Goal: Task Accomplishment & Management: Use online tool/utility

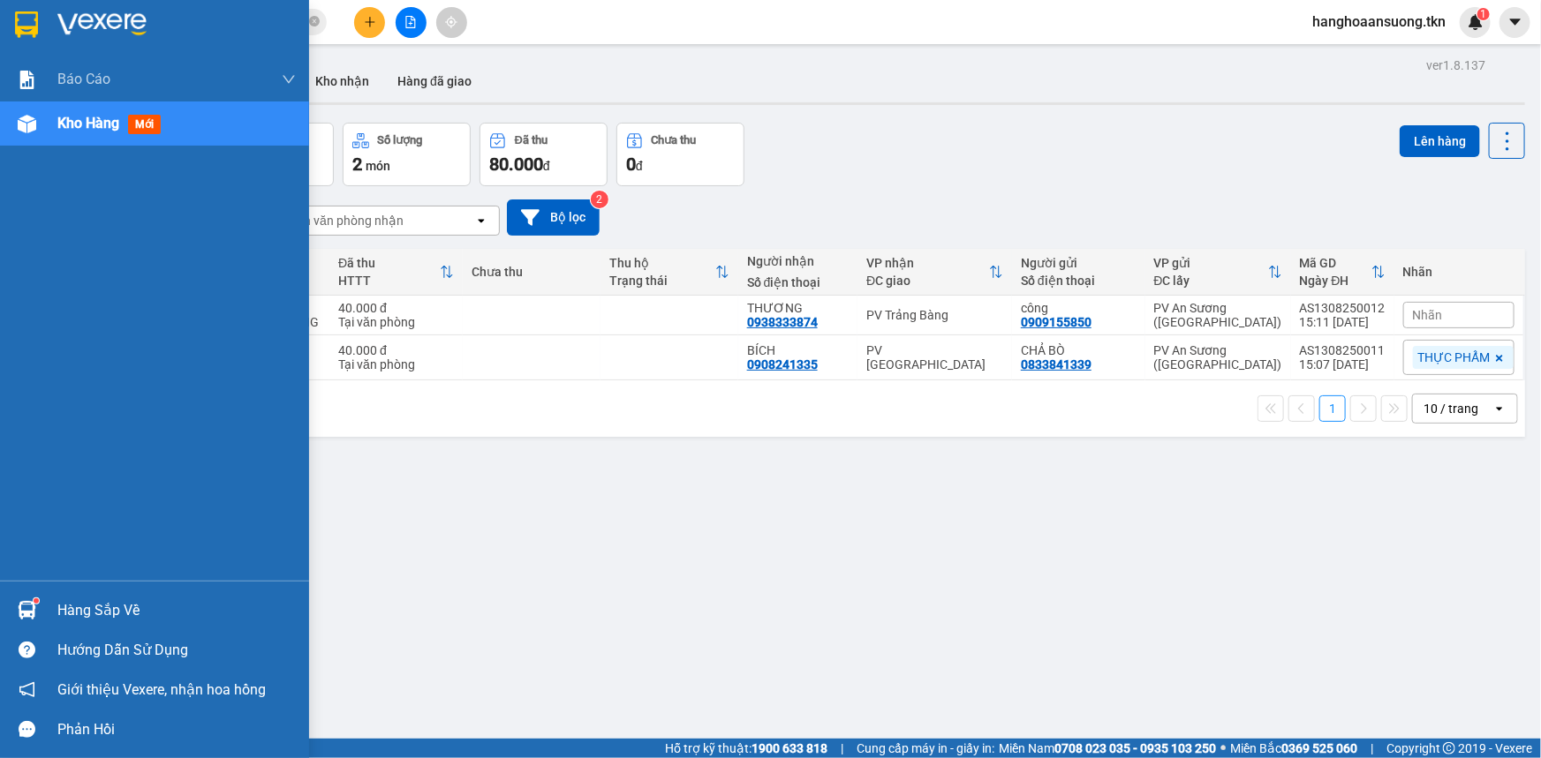
click at [20, 602] on img at bounding box center [27, 610] width 19 height 19
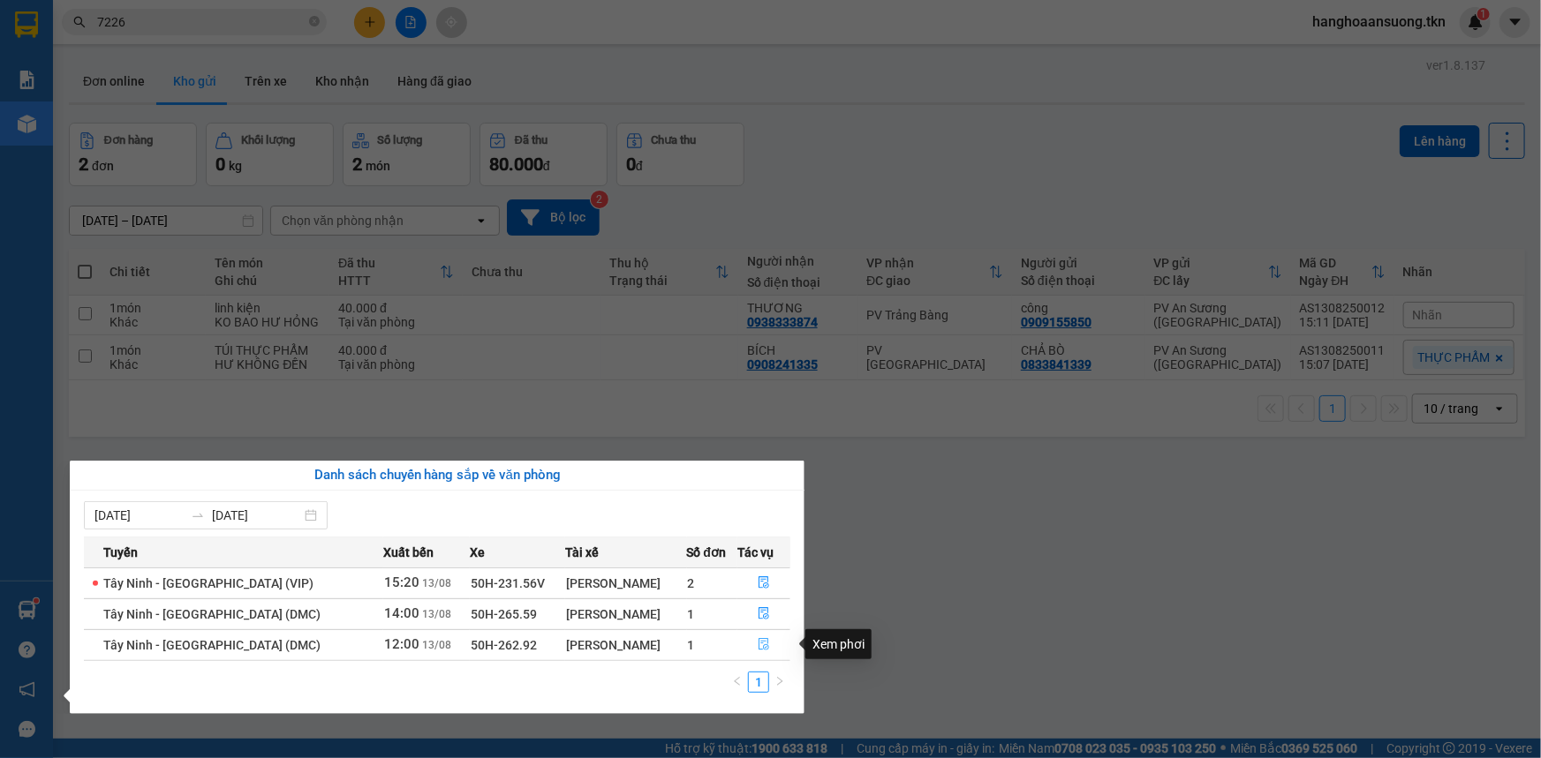
click at [757, 643] on icon "file-done" at bounding box center [763, 644] width 12 height 12
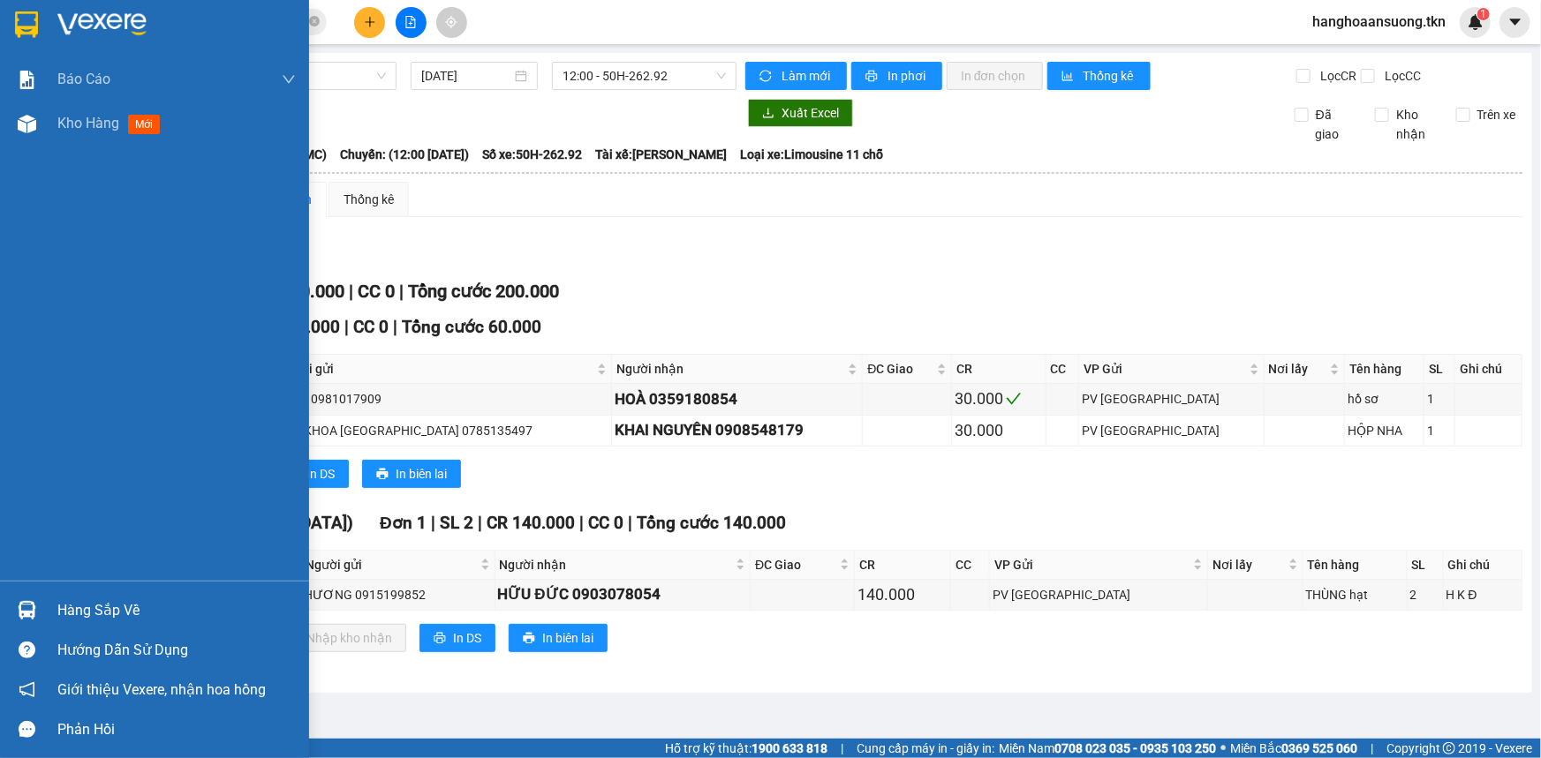
click at [28, 605] on img at bounding box center [27, 610] width 19 height 19
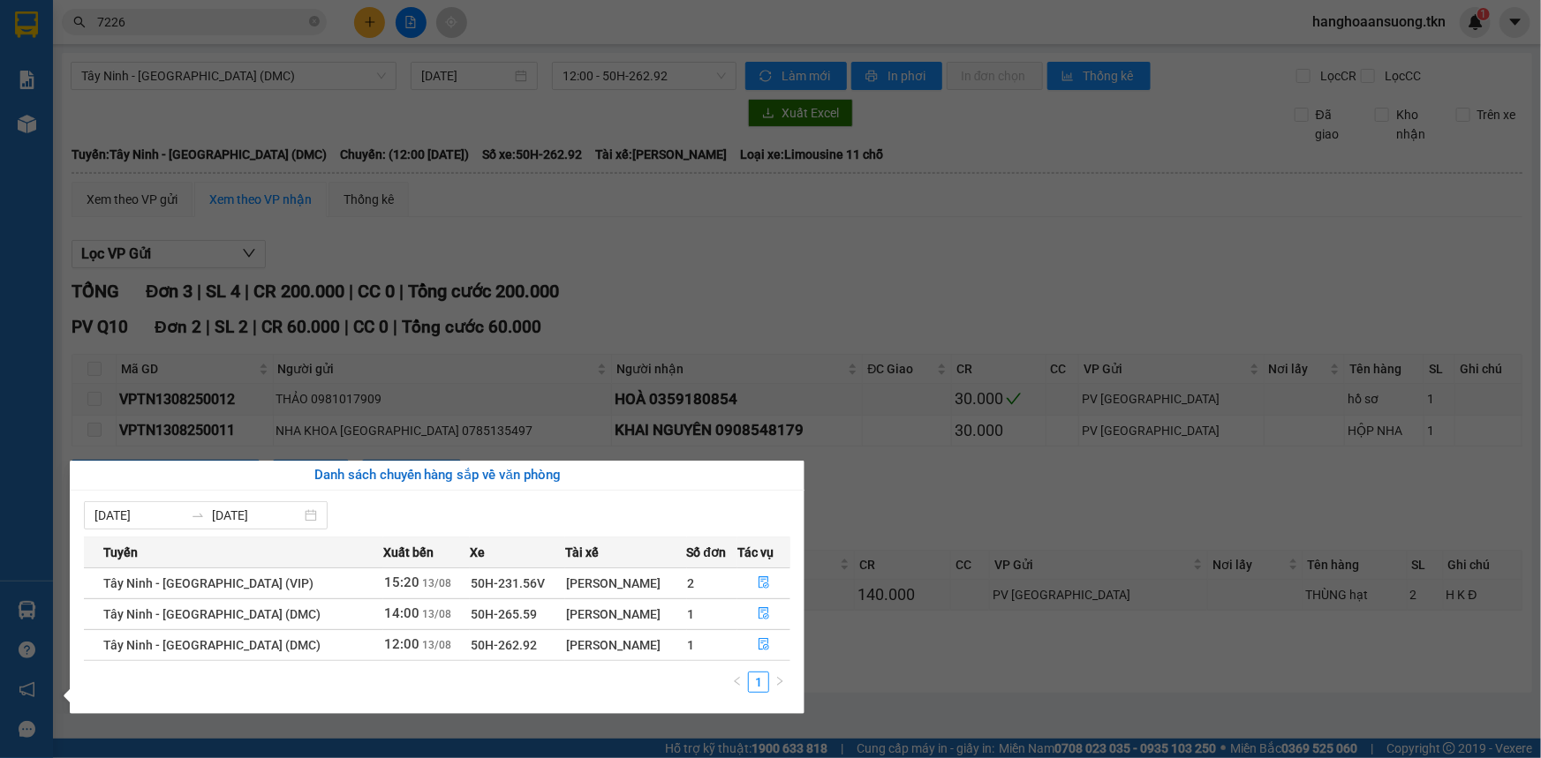
click at [788, 301] on section "Kết quả tìm kiếm ( 16 ) Bộ lọc Mã ĐH Trạng thái Món hàng Thu hộ Tổng cước Chưa …" at bounding box center [770, 379] width 1541 height 758
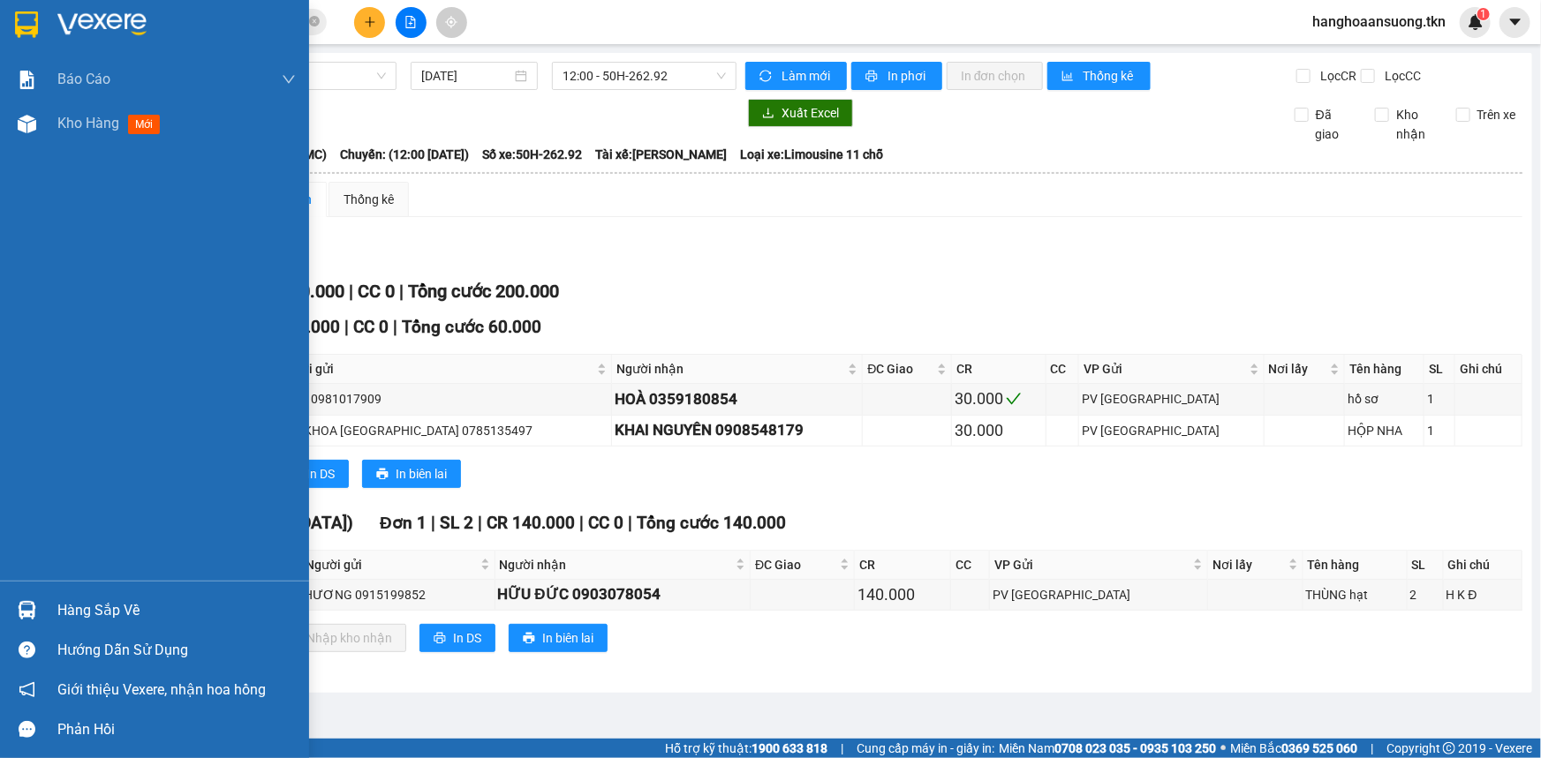
click at [26, 26] on img at bounding box center [26, 24] width 23 height 26
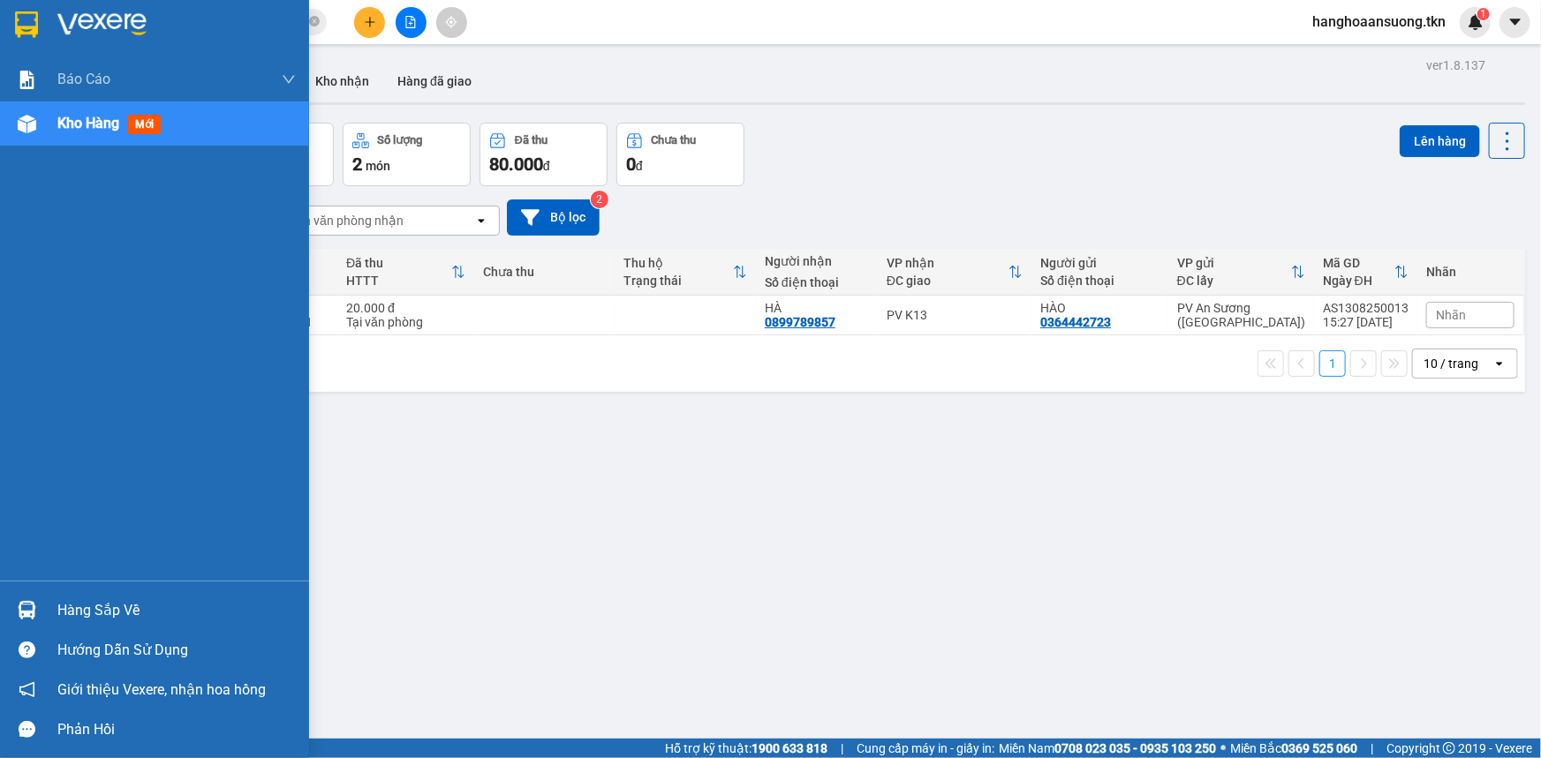
click at [26, 614] on img at bounding box center [27, 610] width 19 height 19
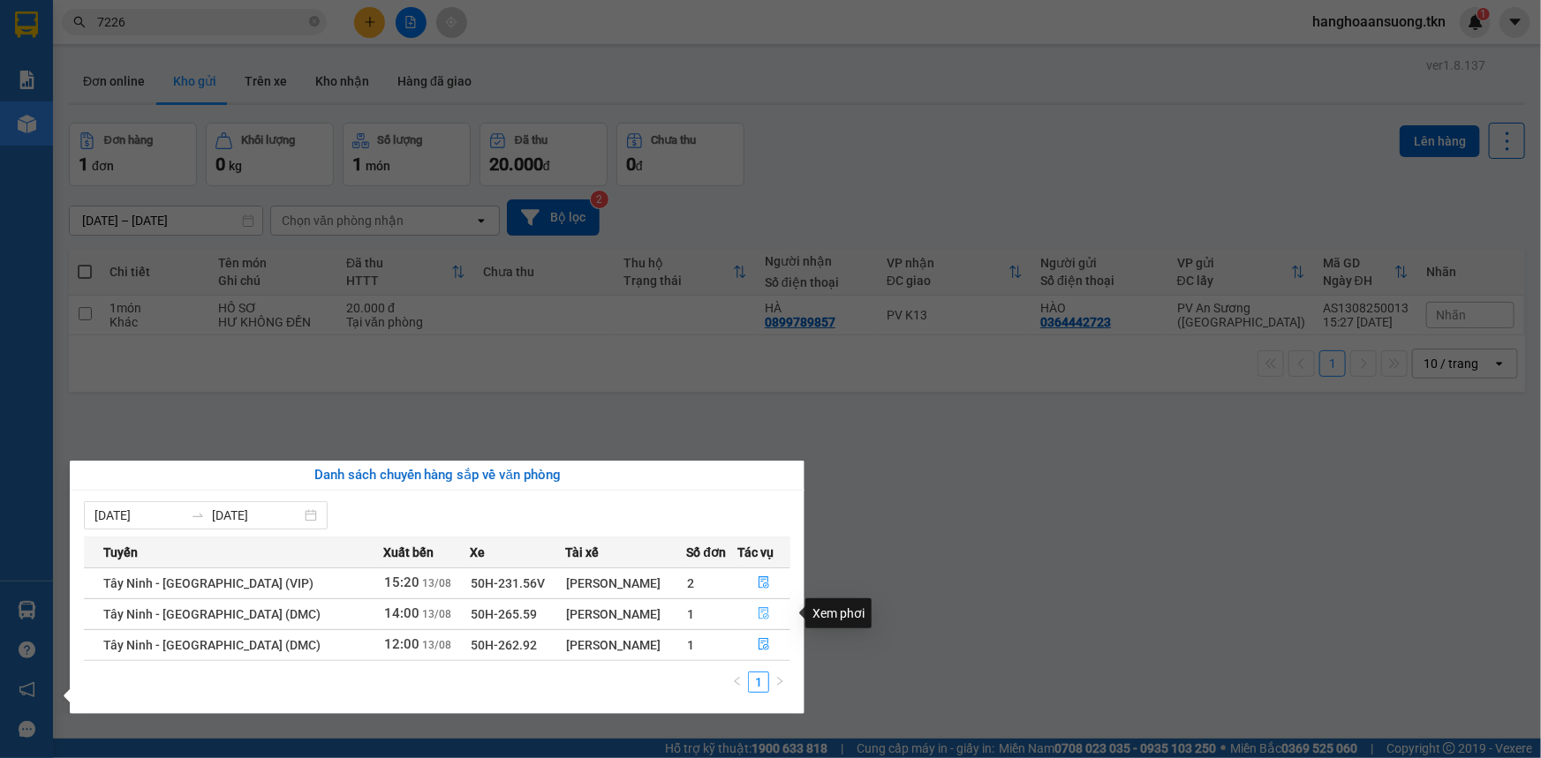
click at [751, 610] on button "button" at bounding box center [763, 614] width 51 height 28
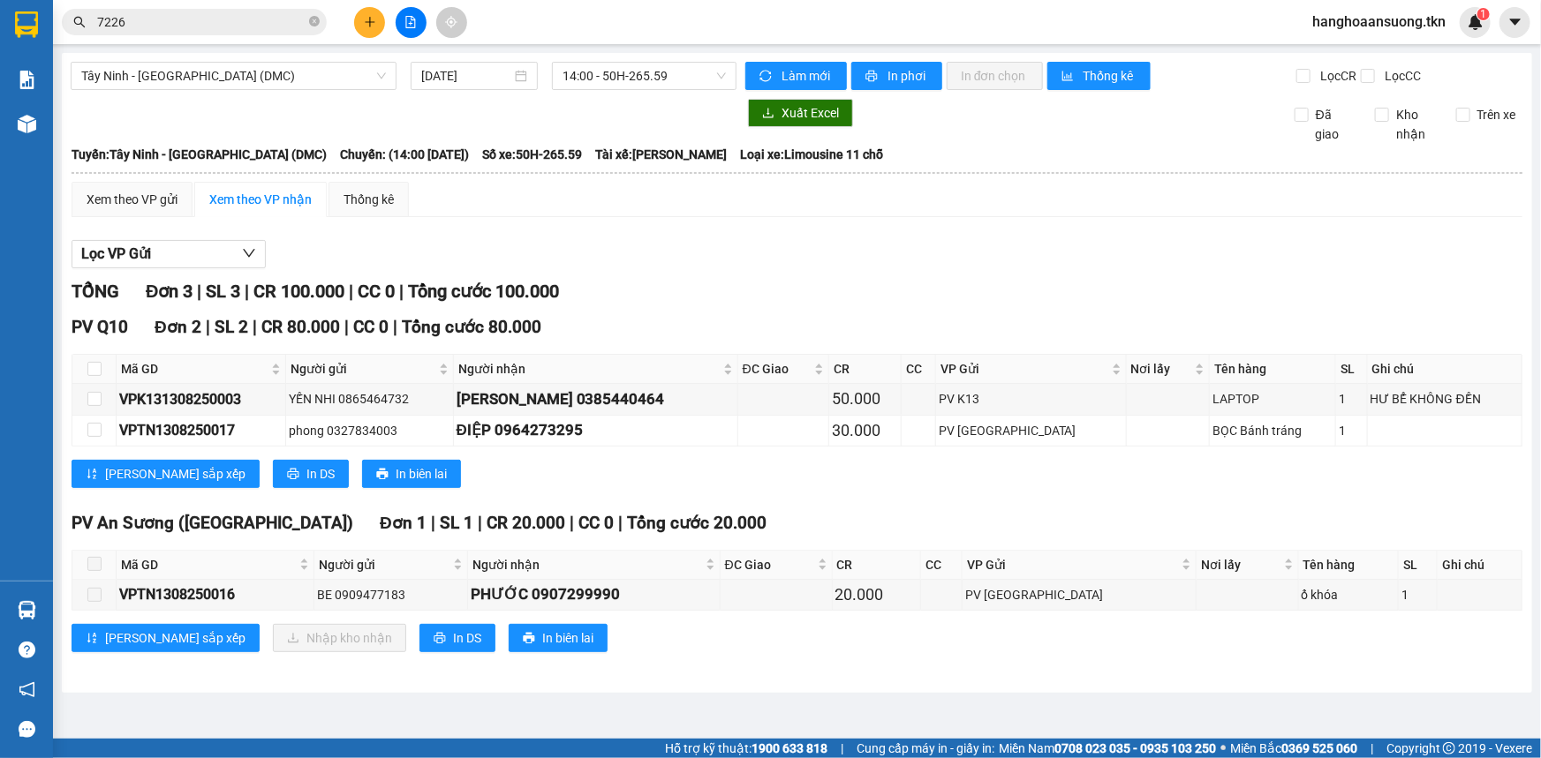
click at [92, 563] on span at bounding box center [94, 564] width 14 height 14
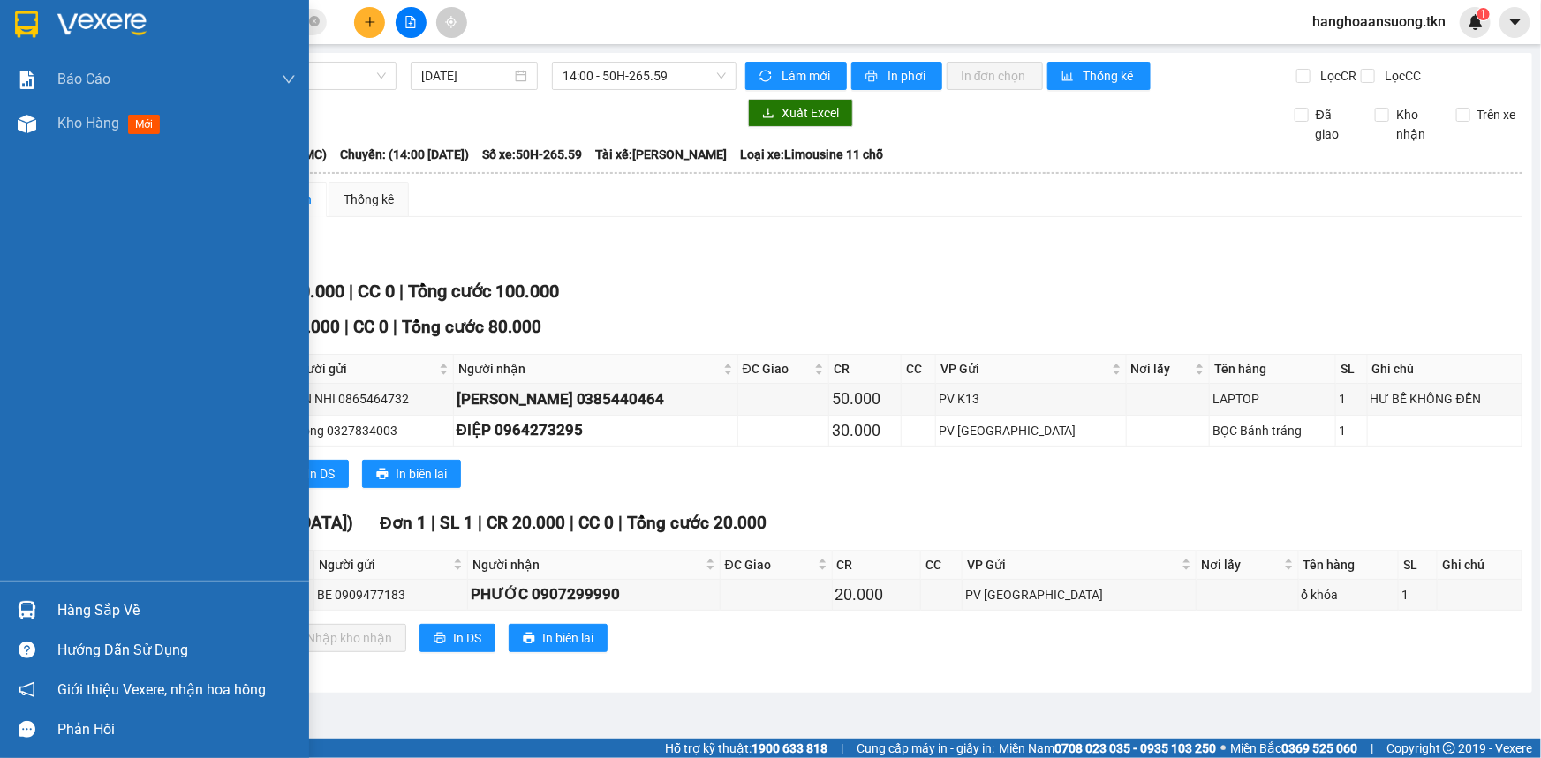
click at [25, 29] on img at bounding box center [26, 24] width 23 height 26
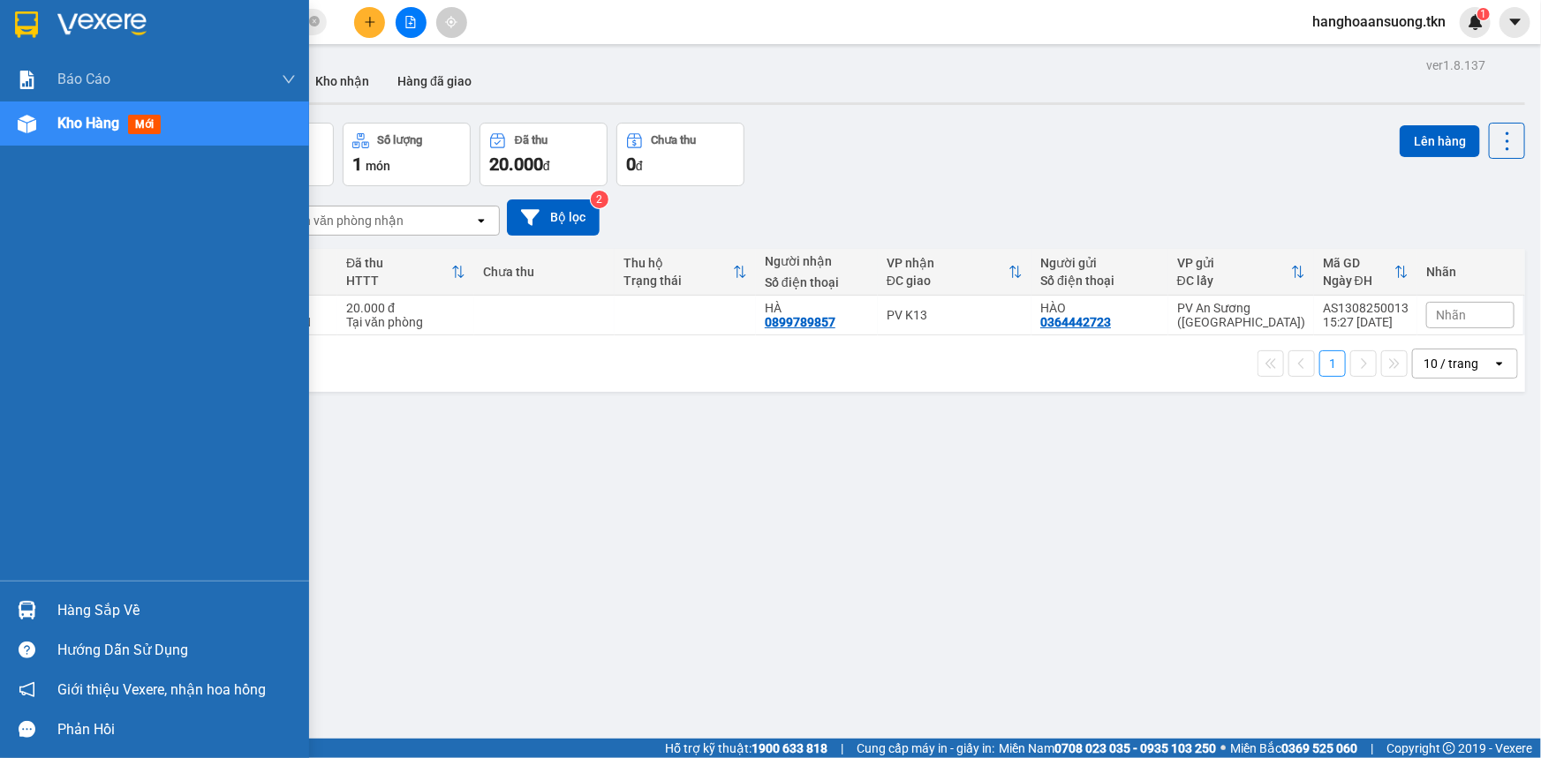
click at [32, 610] on img at bounding box center [27, 610] width 19 height 19
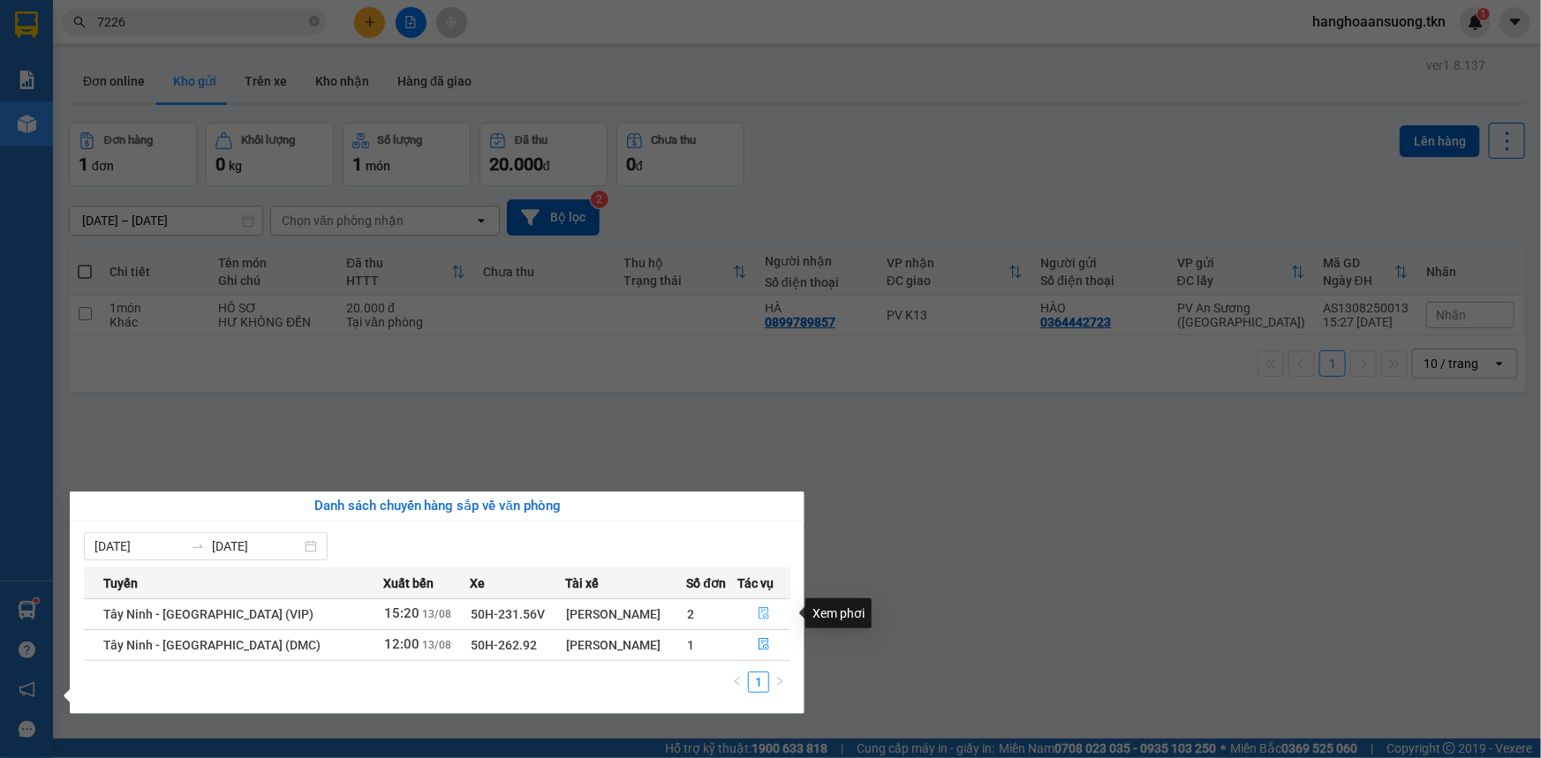
click at [759, 615] on icon "file-done" at bounding box center [763, 613] width 12 height 12
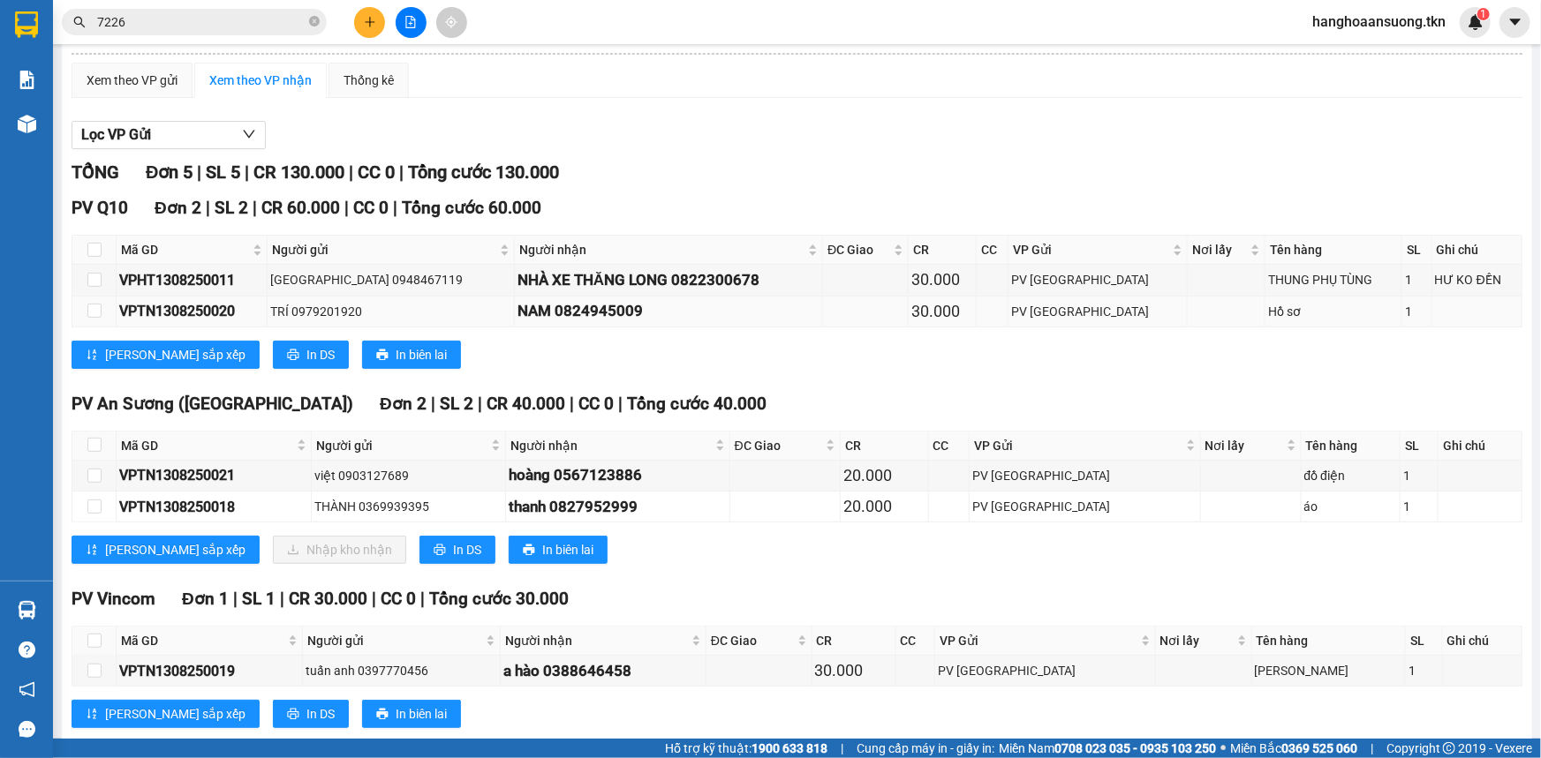
scroll to position [156, 0]
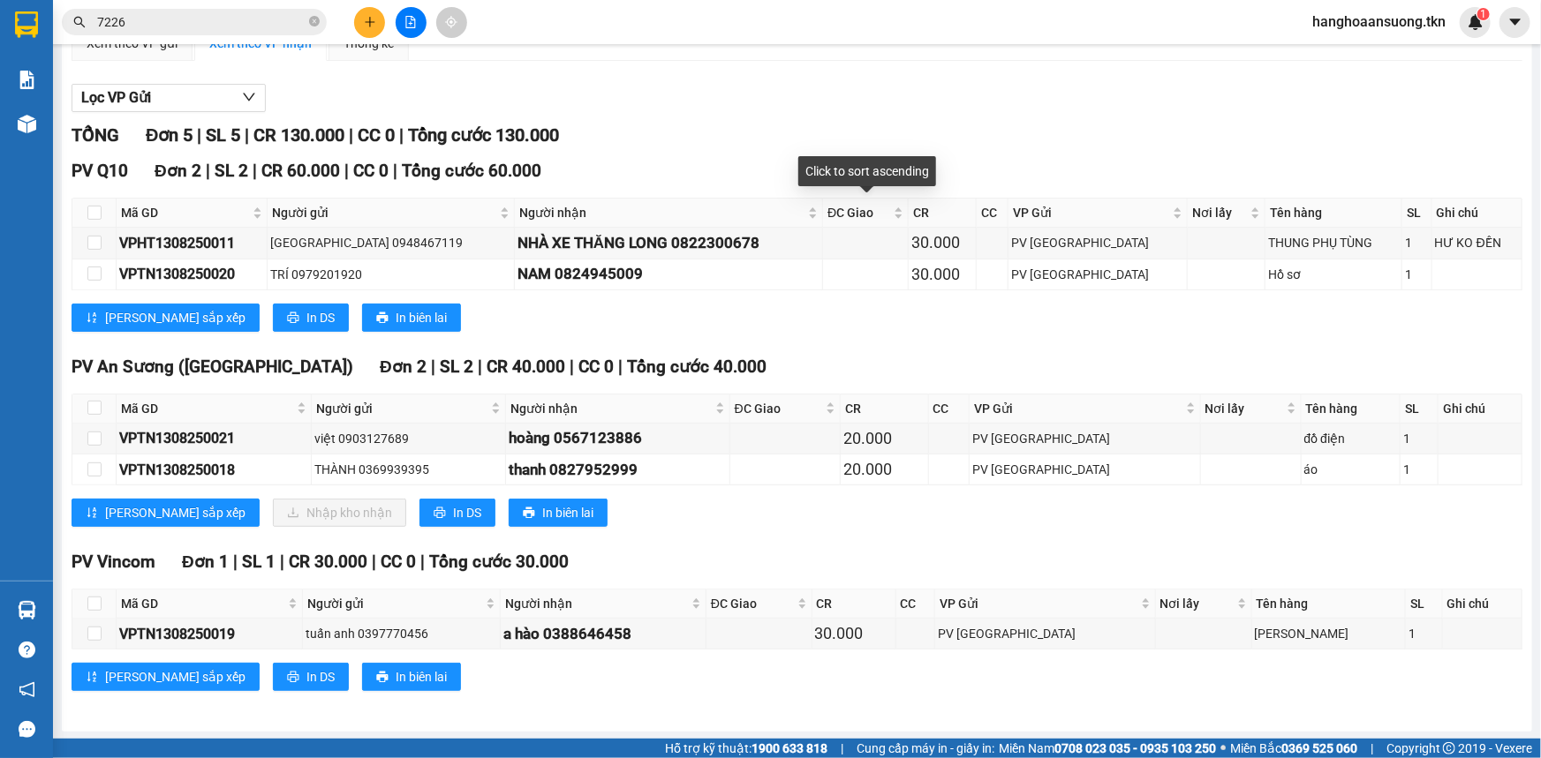
click at [704, 112] on div at bounding box center [797, 112] width 1450 height 1
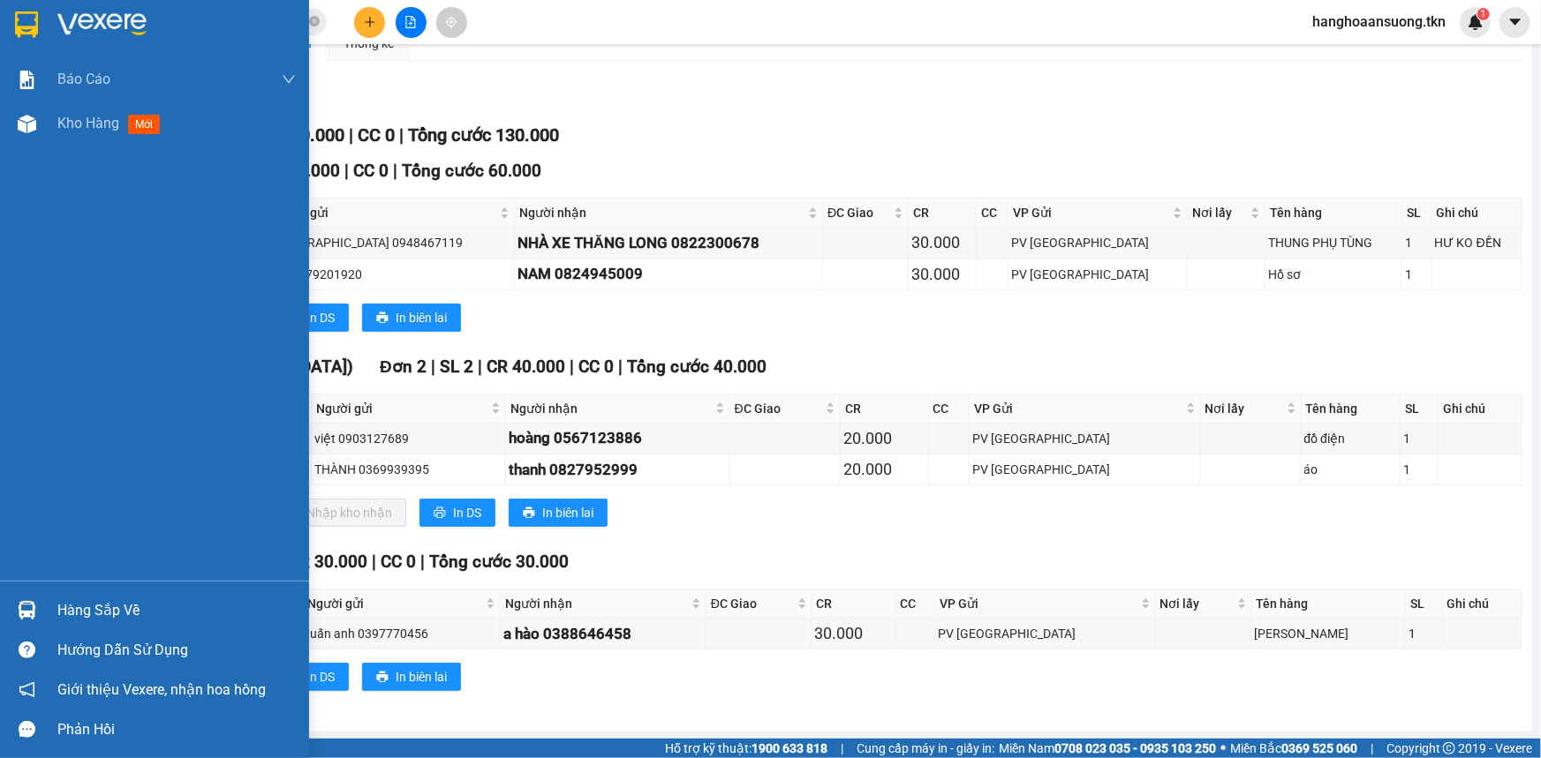
click at [26, 612] on img at bounding box center [27, 610] width 19 height 19
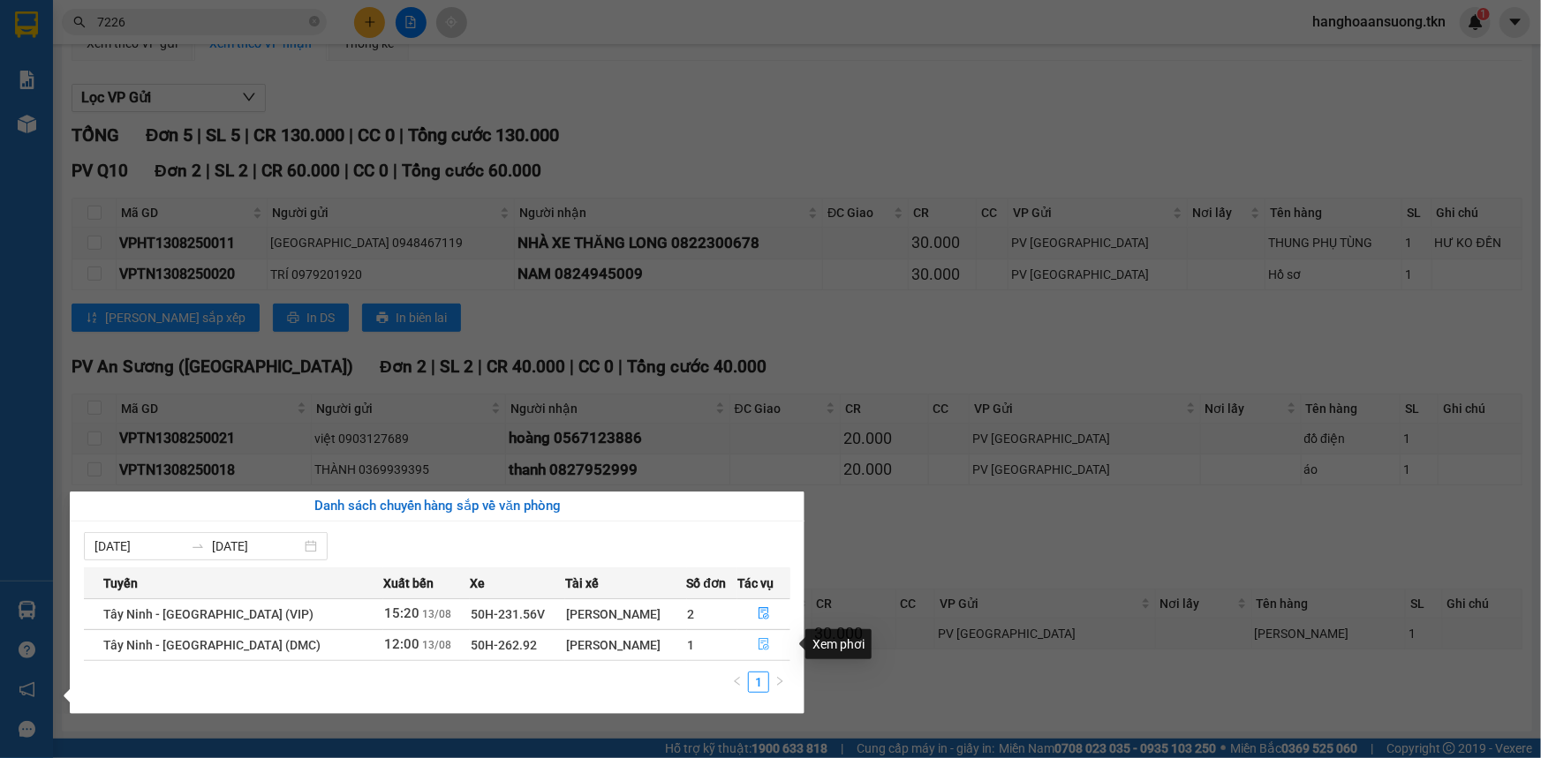
click at [751, 644] on button "button" at bounding box center [763, 645] width 51 height 28
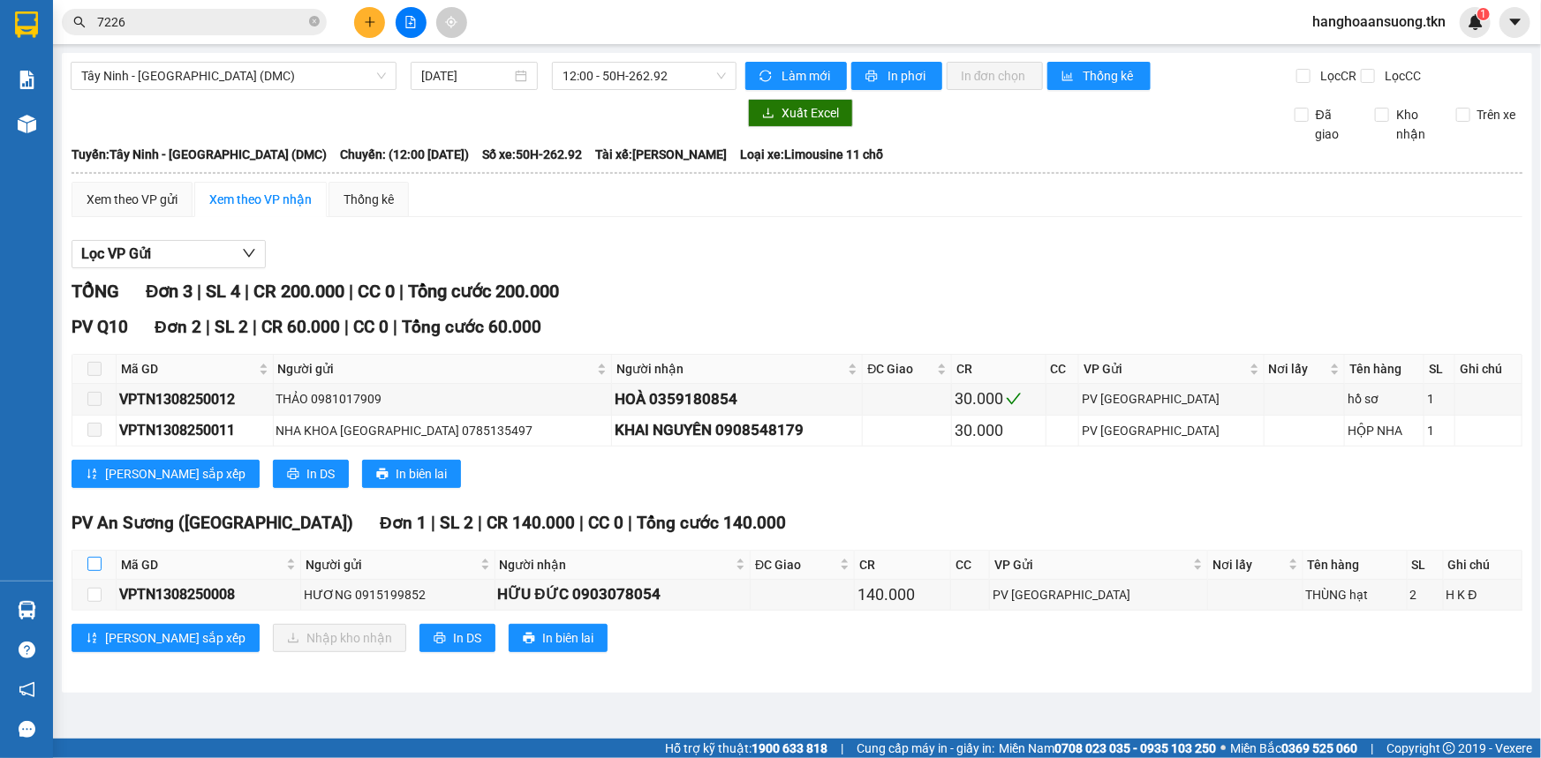
click at [91, 562] on input "checkbox" at bounding box center [94, 564] width 14 height 14
checkbox input "true"
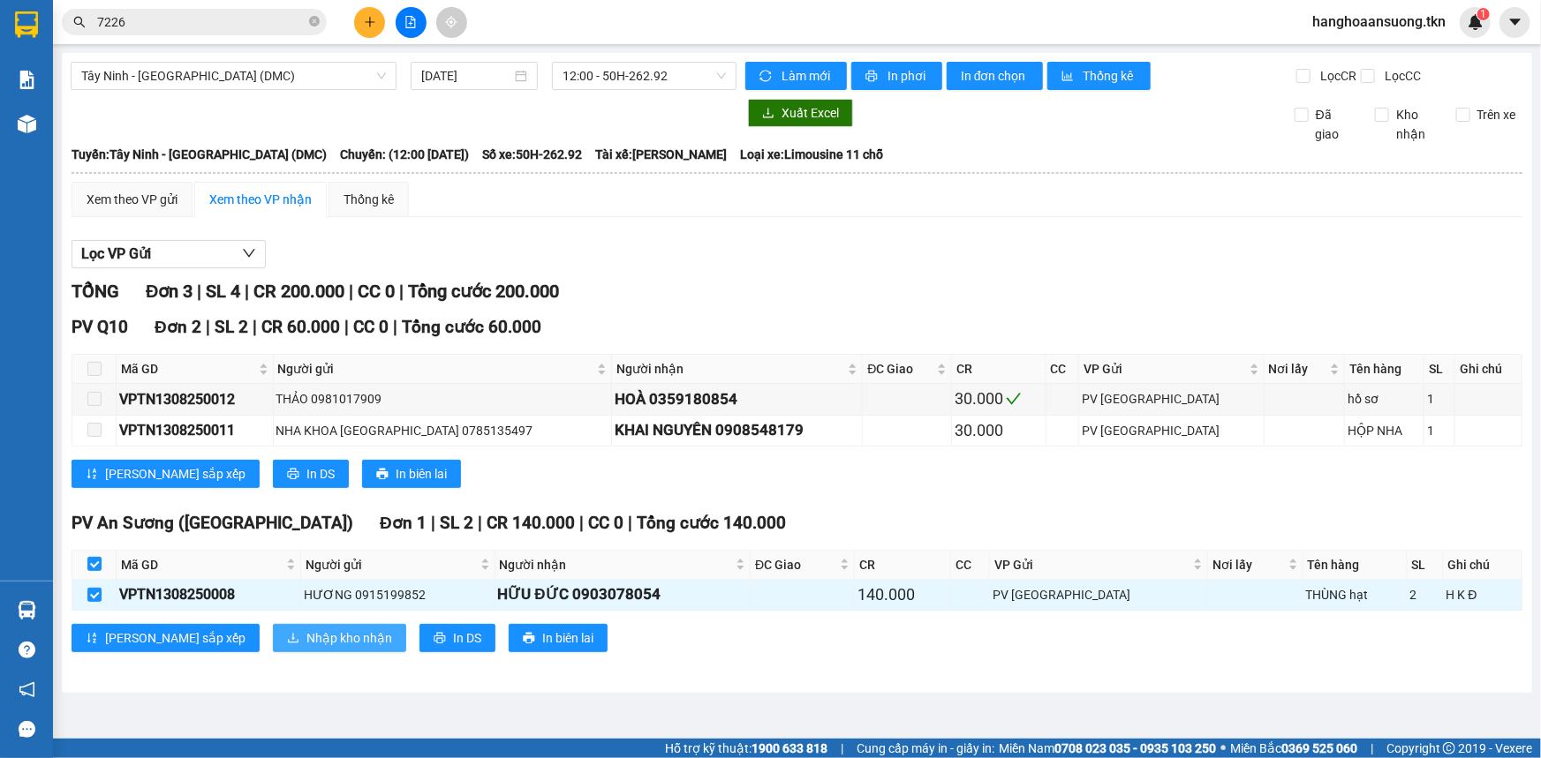
click at [306, 629] on span "Nhập kho nhận" at bounding box center [349, 638] width 86 height 19
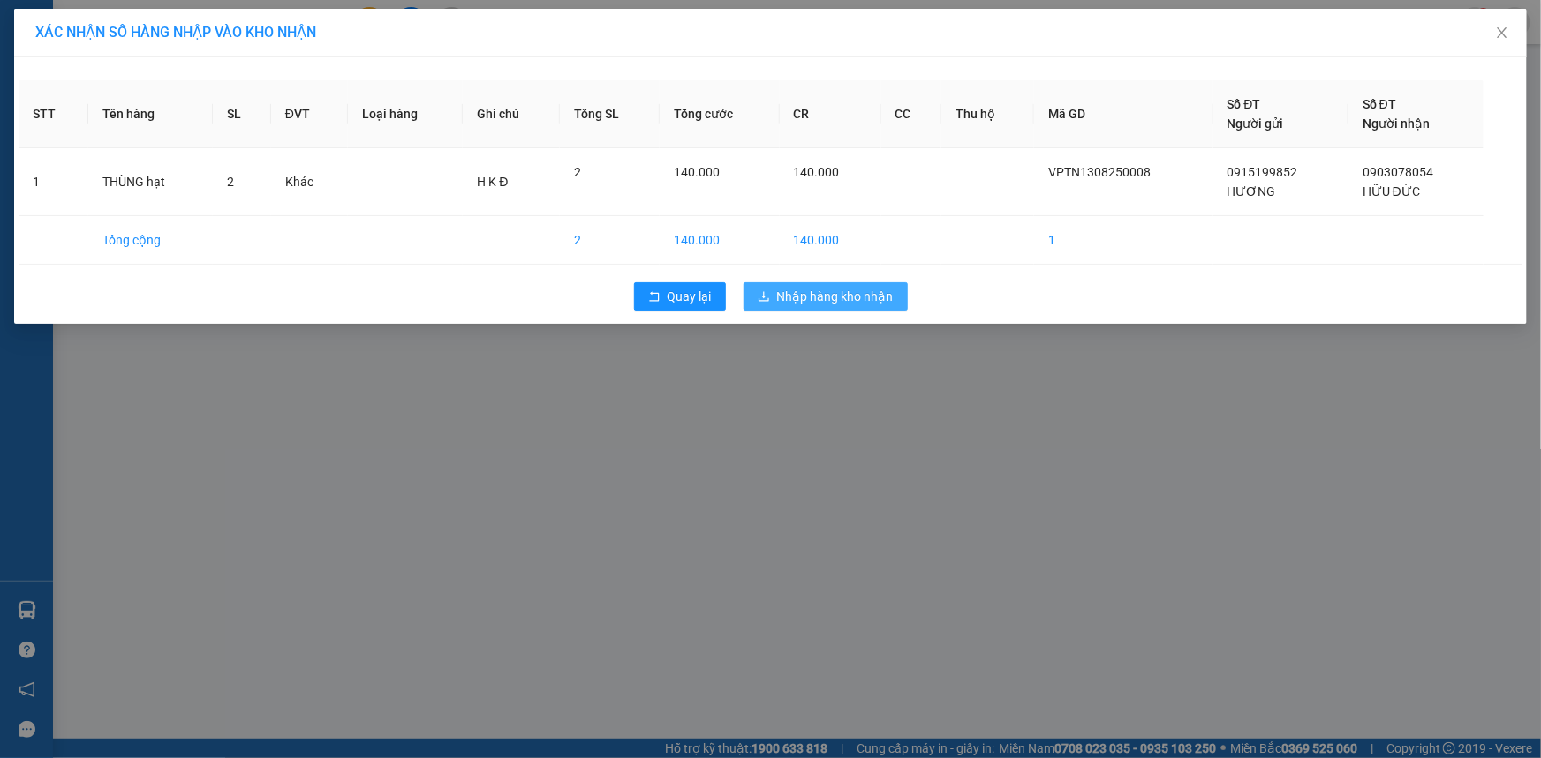
click at [866, 300] on span "Nhập hàng kho nhận" at bounding box center [835, 296] width 117 height 19
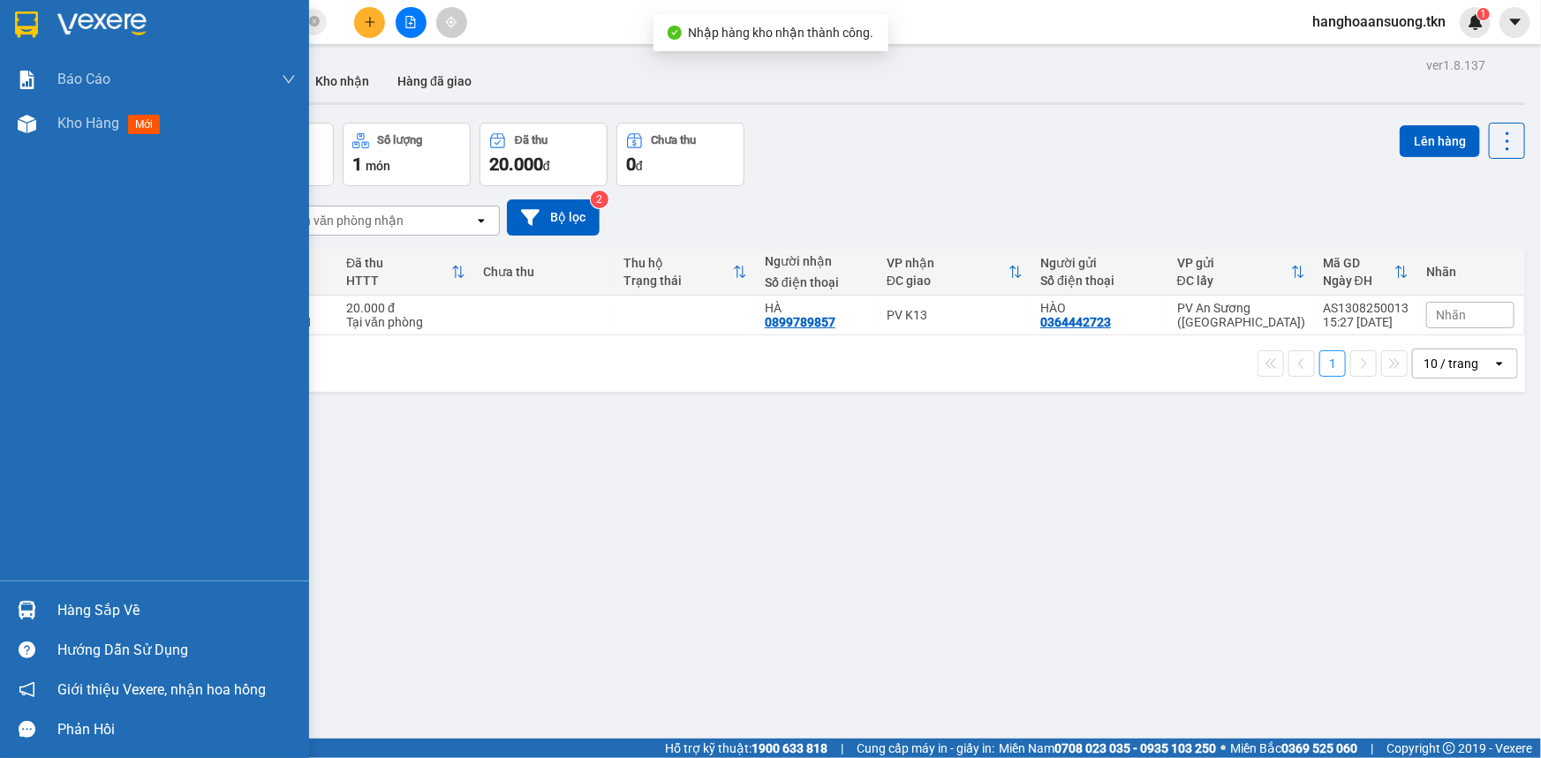
click at [34, 608] on img at bounding box center [27, 610] width 19 height 19
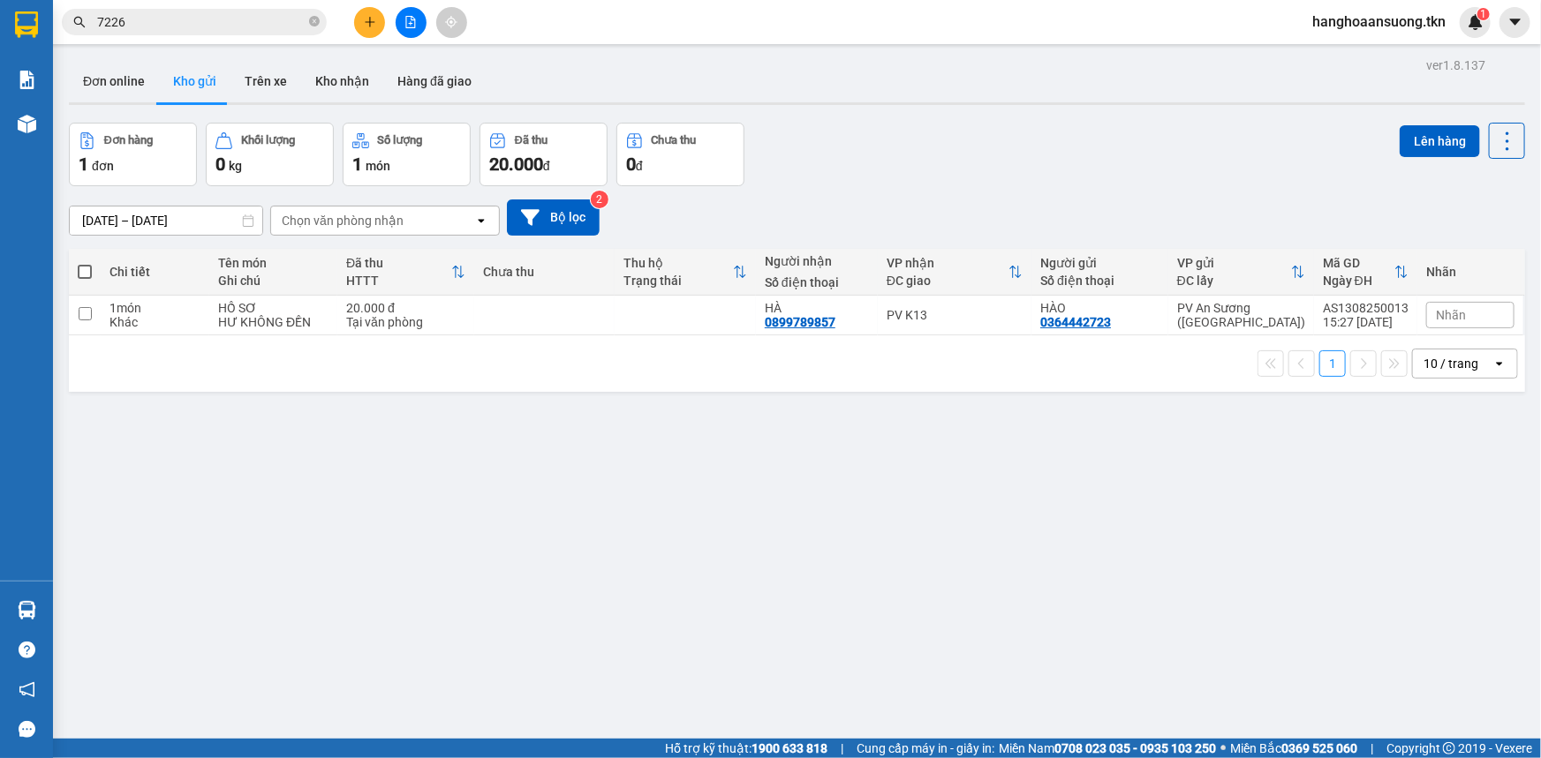
click at [1074, 642] on section "Kết quả tìm kiếm ( 16 ) Bộ lọc Mã ĐH Trạng thái Món hàng Thu hộ Tổng cước Chưa …" at bounding box center [770, 379] width 1541 height 758
click at [367, 22] on icon "plus" at bounding box center [370, 21] width 10 height 1
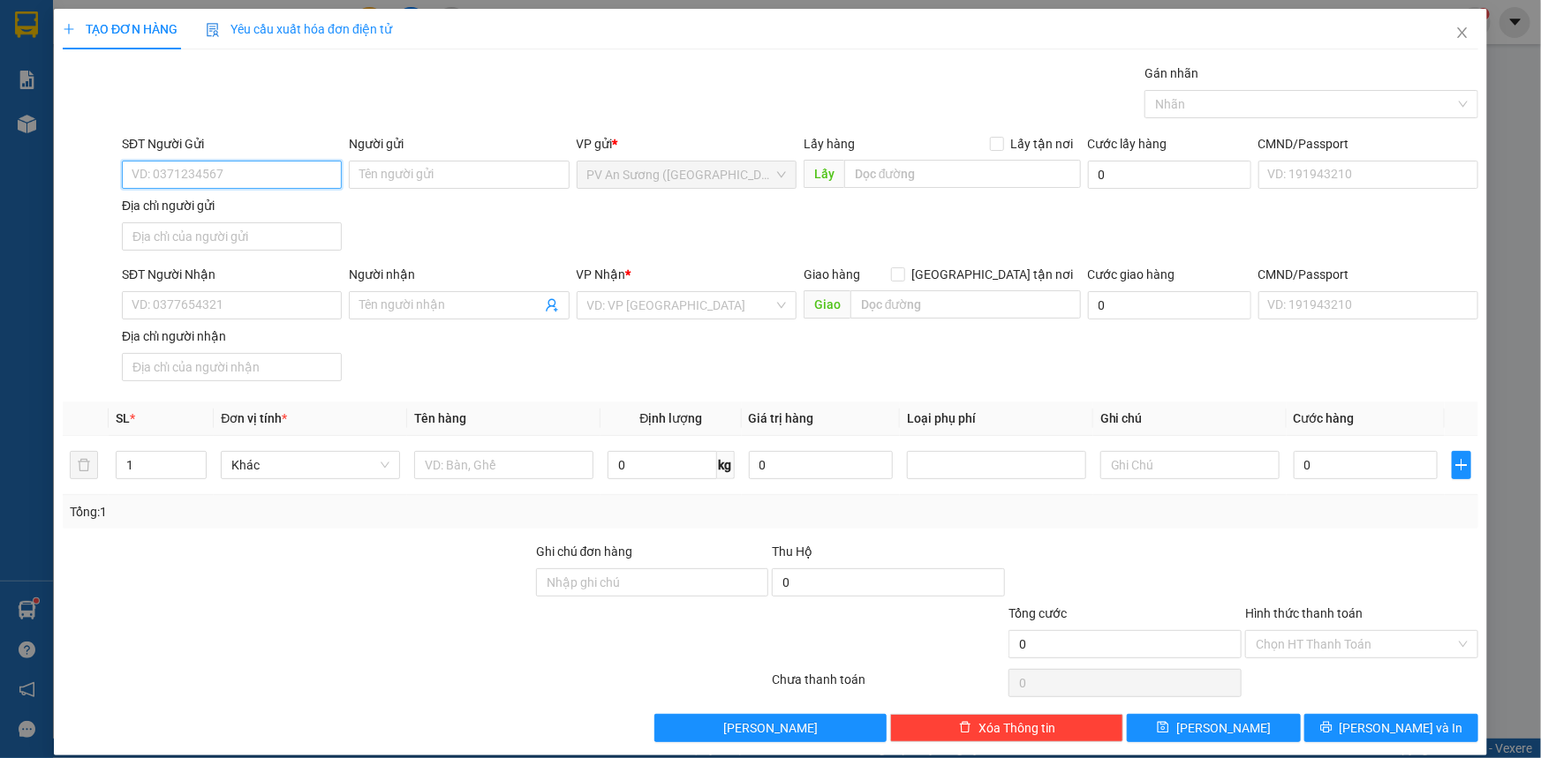
click at [245, 167] on input "SĐT Người Gửi" at bounding box center [232, 175] width 220 height 28
click at [185, 213] on div "0815277233 - TRINH" at bounding box center [230, 209] width 197 height 19
type input "0815277233"
type input "TRINH"
type input "0913822829"
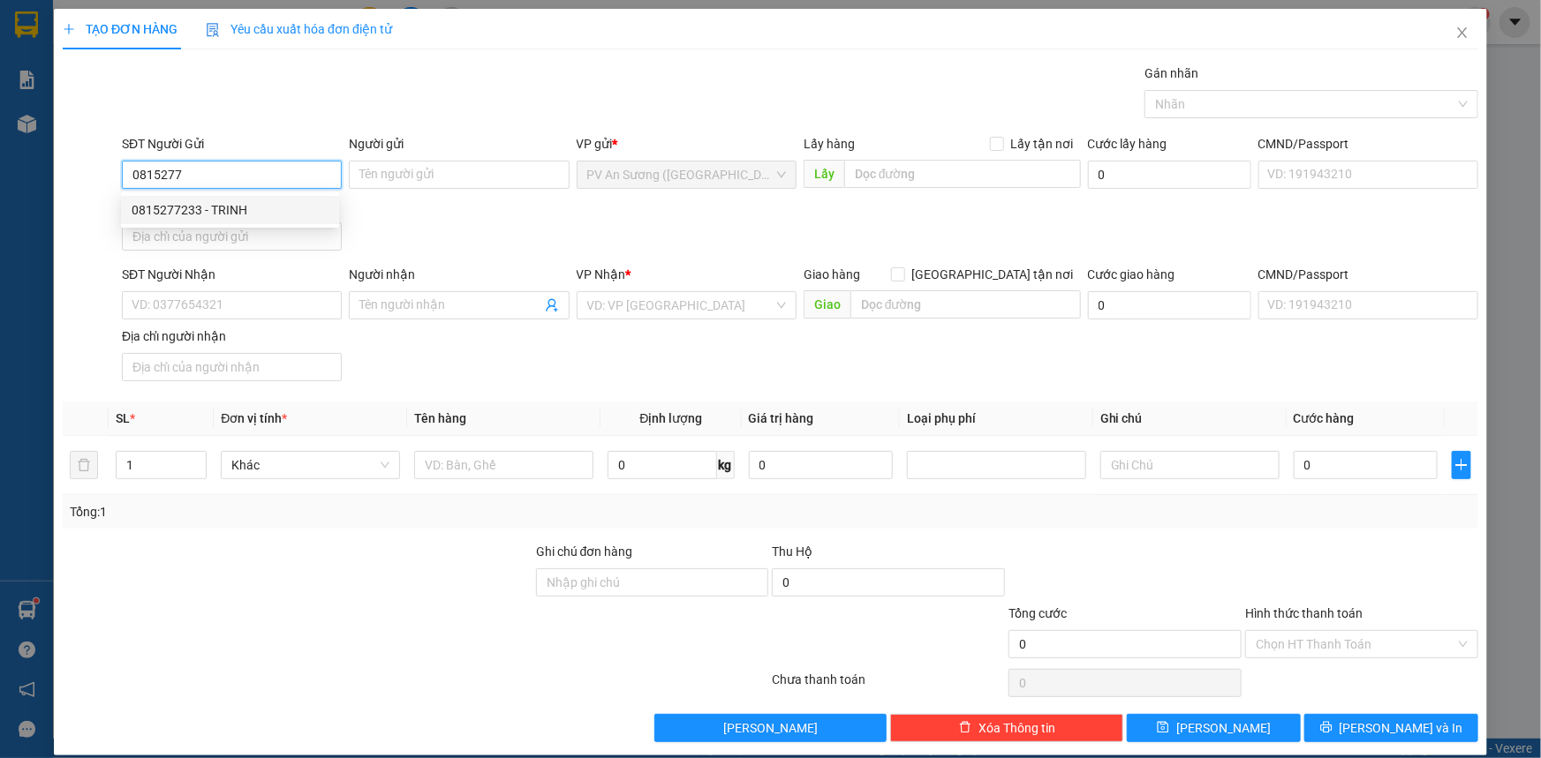
type input "HẰNG"
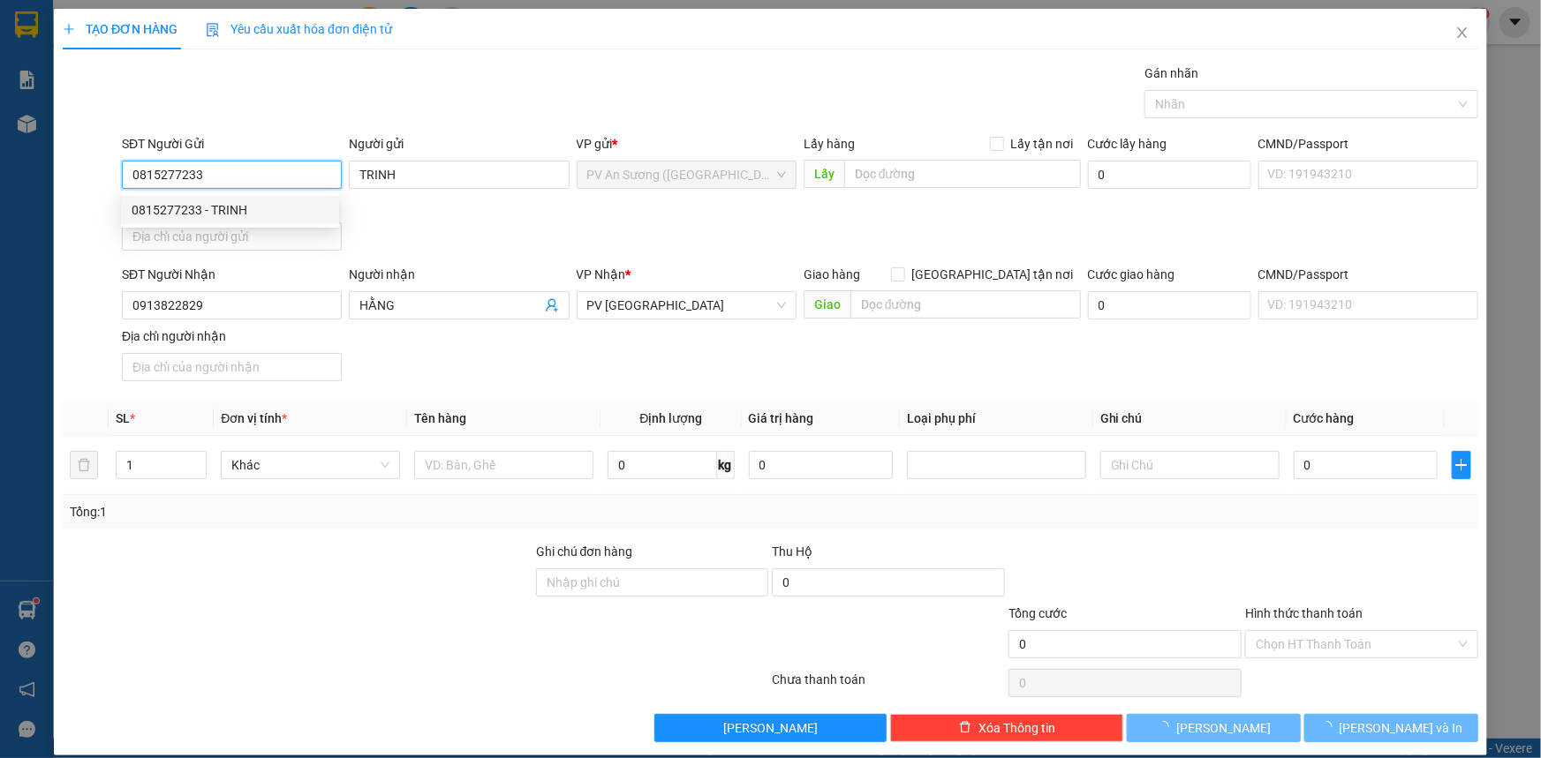
type input "50.000"
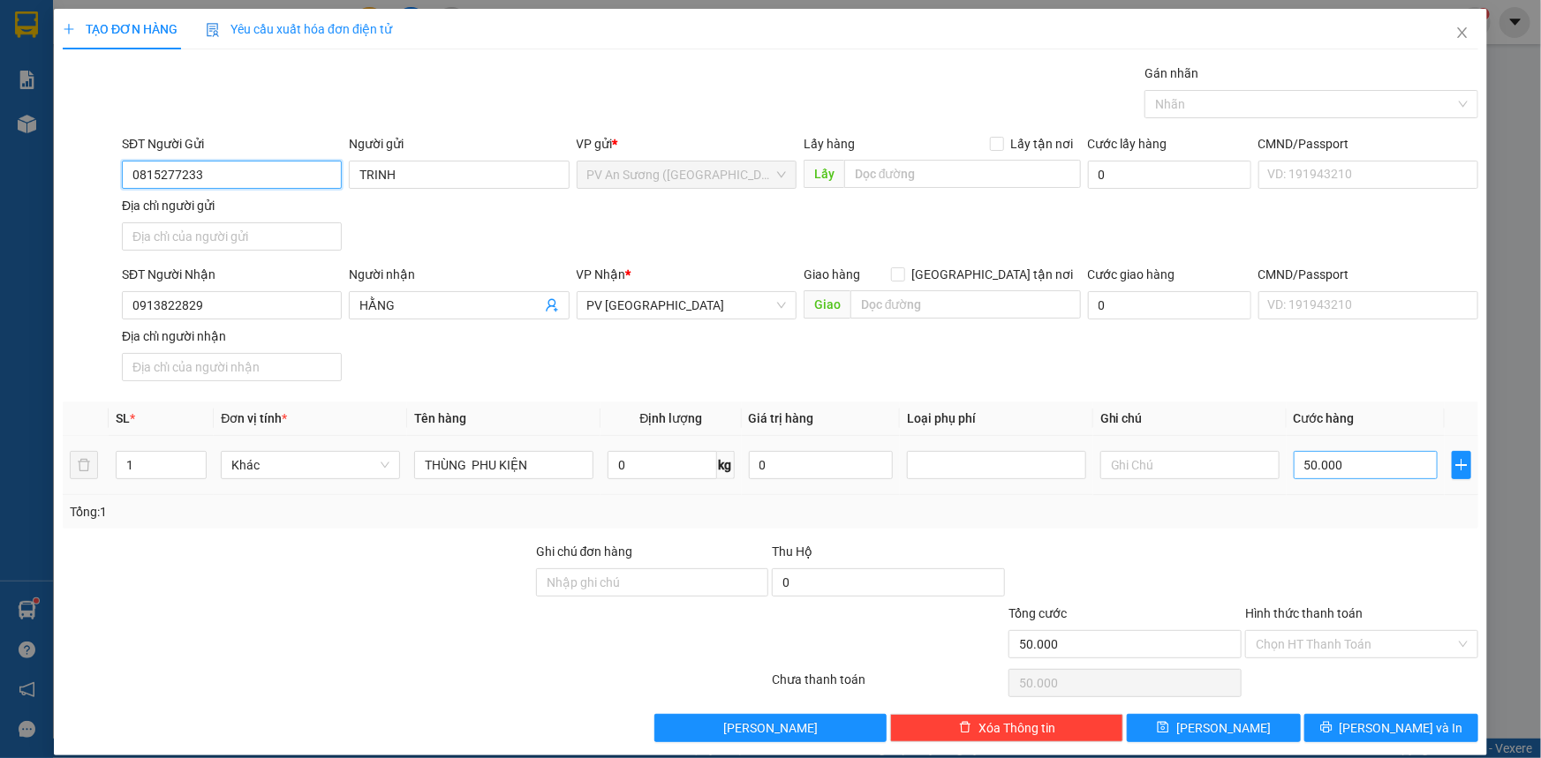
type input "0815277233"
click at [1351, 466] on input "50.000" at bounding box center [1365, 465] width 144 height 28
type input "3"
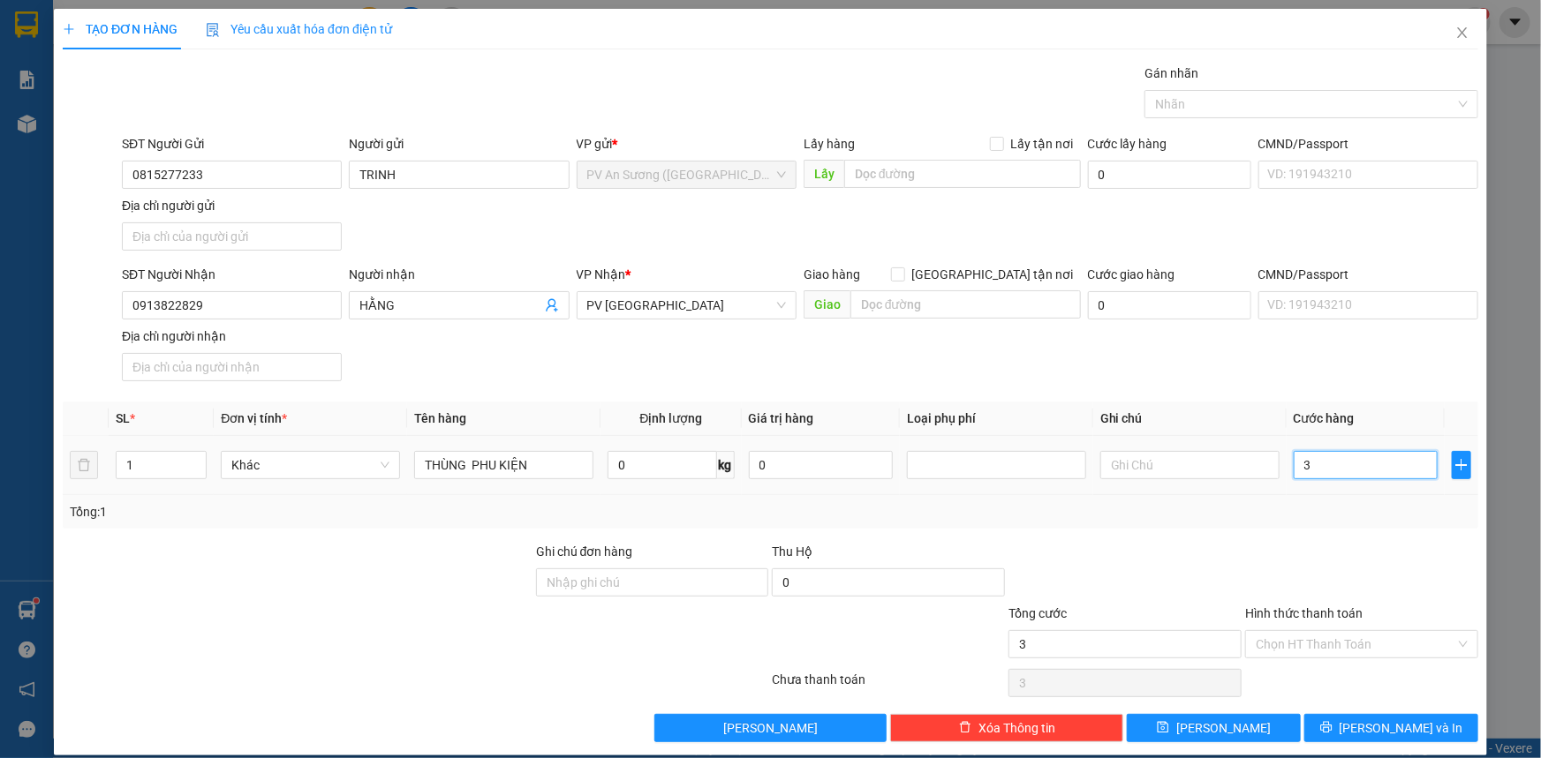
type input "30"
type input "30.000"
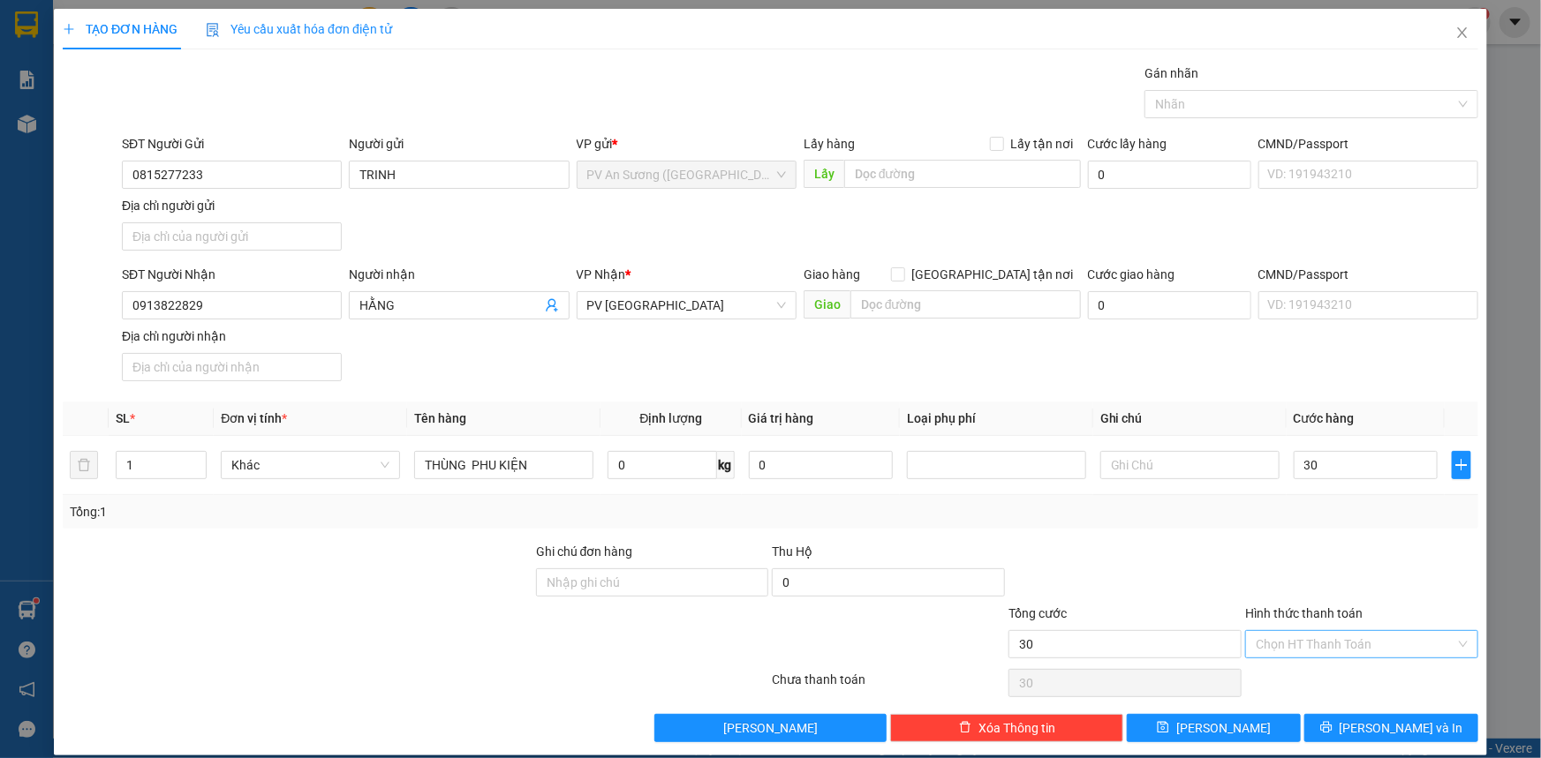
type input "30.000"
click at [1326, 644] on input "Hình thức thanh toán" at bounding box center [1355, 644] width 200 height 26
click at [1302, 676] on div "Tại văn phòng" at bounding box center [1351, 677] width 210 height 19
type input "0"
click at [1262, 726] on button "Lưu" at bounding box center [1213, 728] width 174 height 28
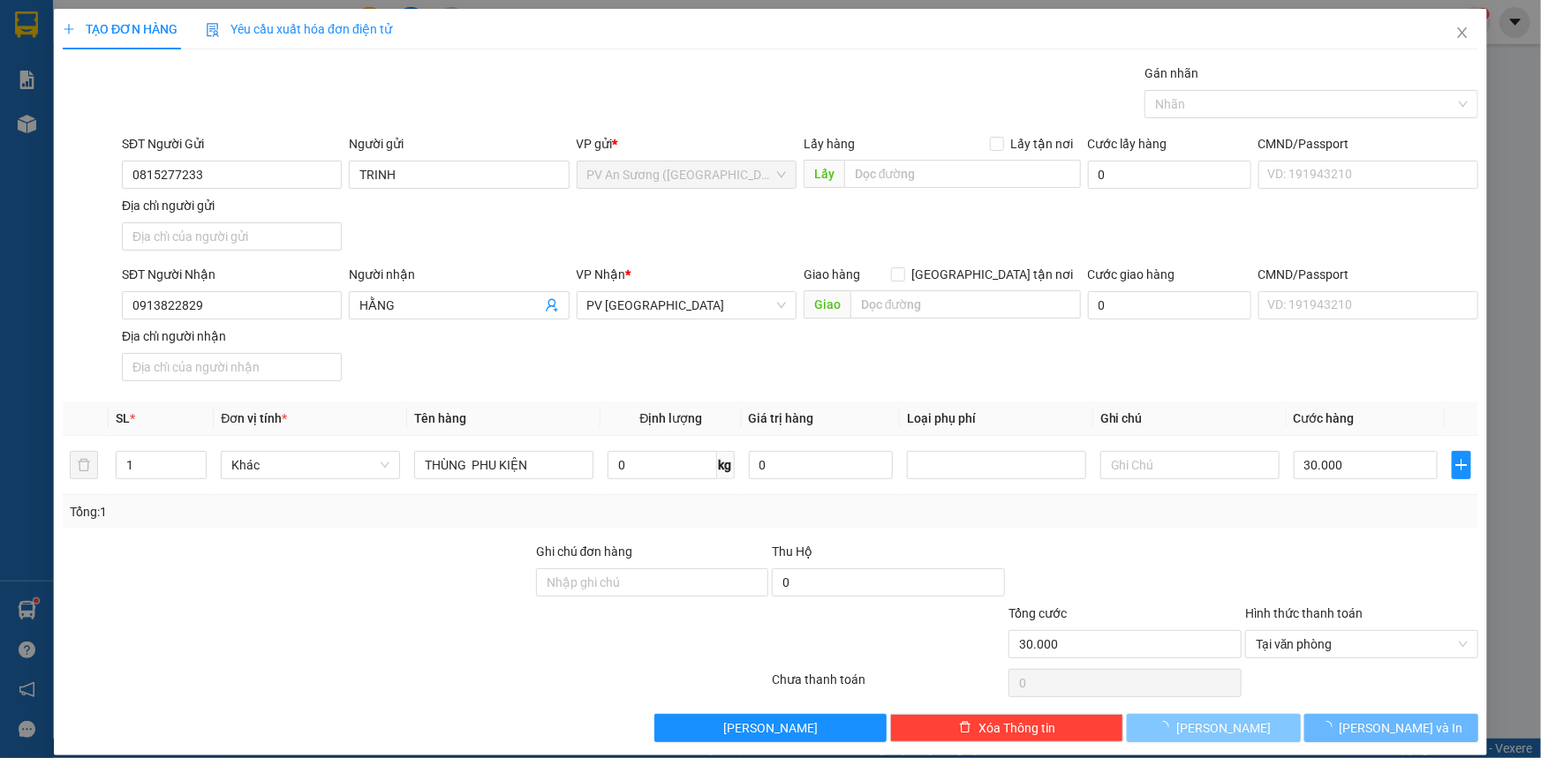
type input "0"
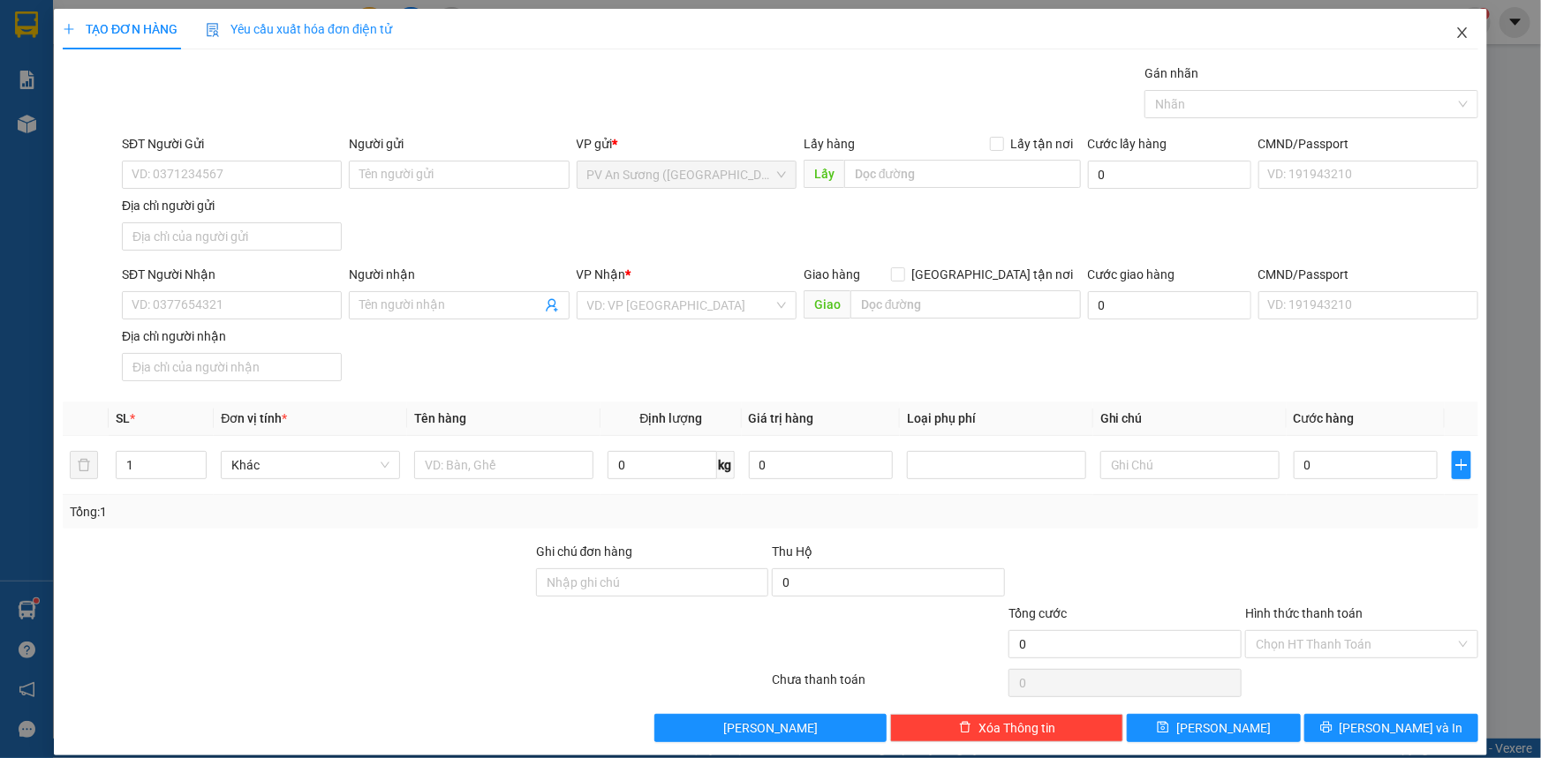
click at [1455, 31] on icon "close" at bounding box center [1462, 33] width 14 height 14
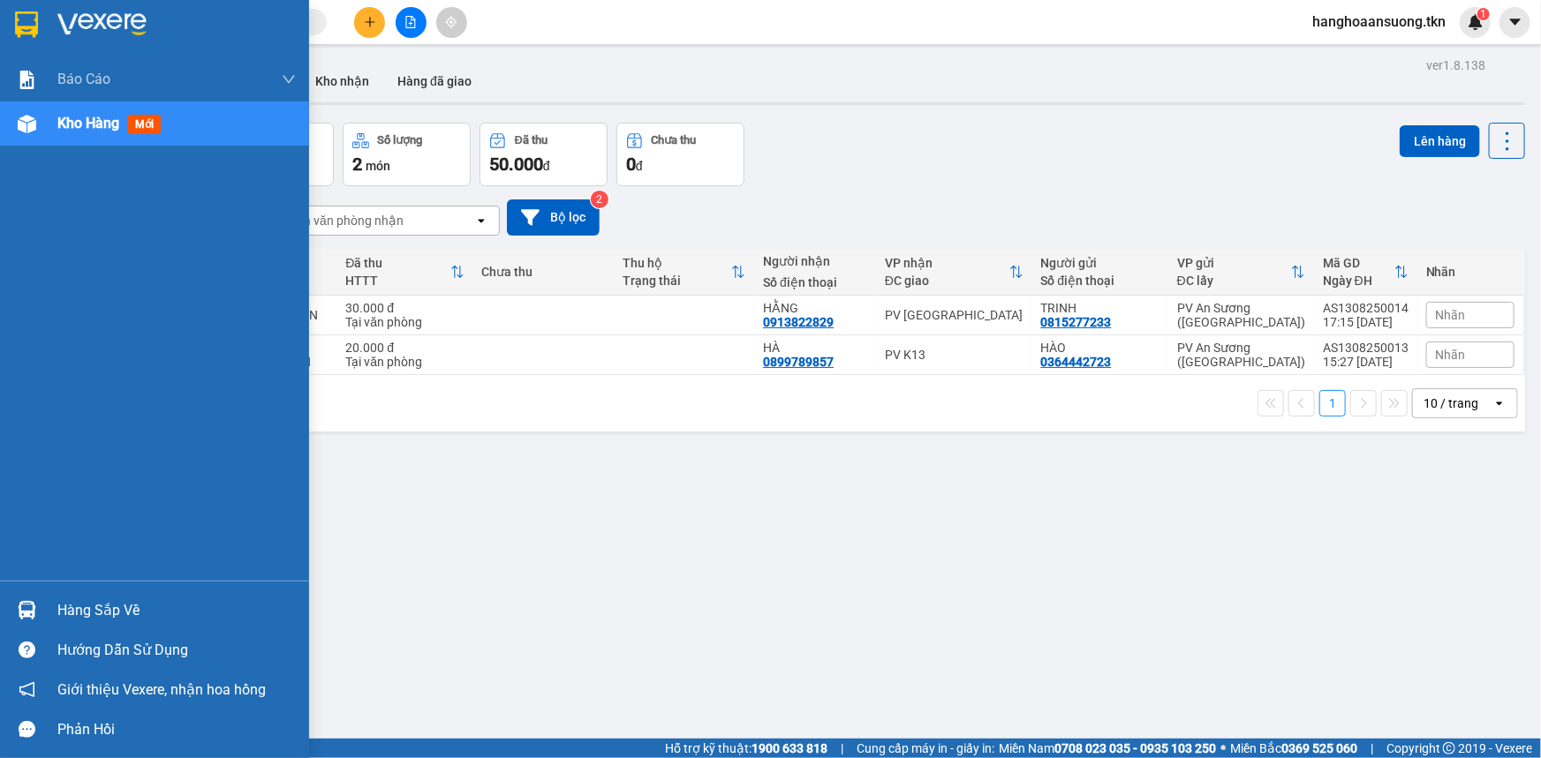
click at [37, 609] on div at bounding box center [26, 610] width 31 height 31
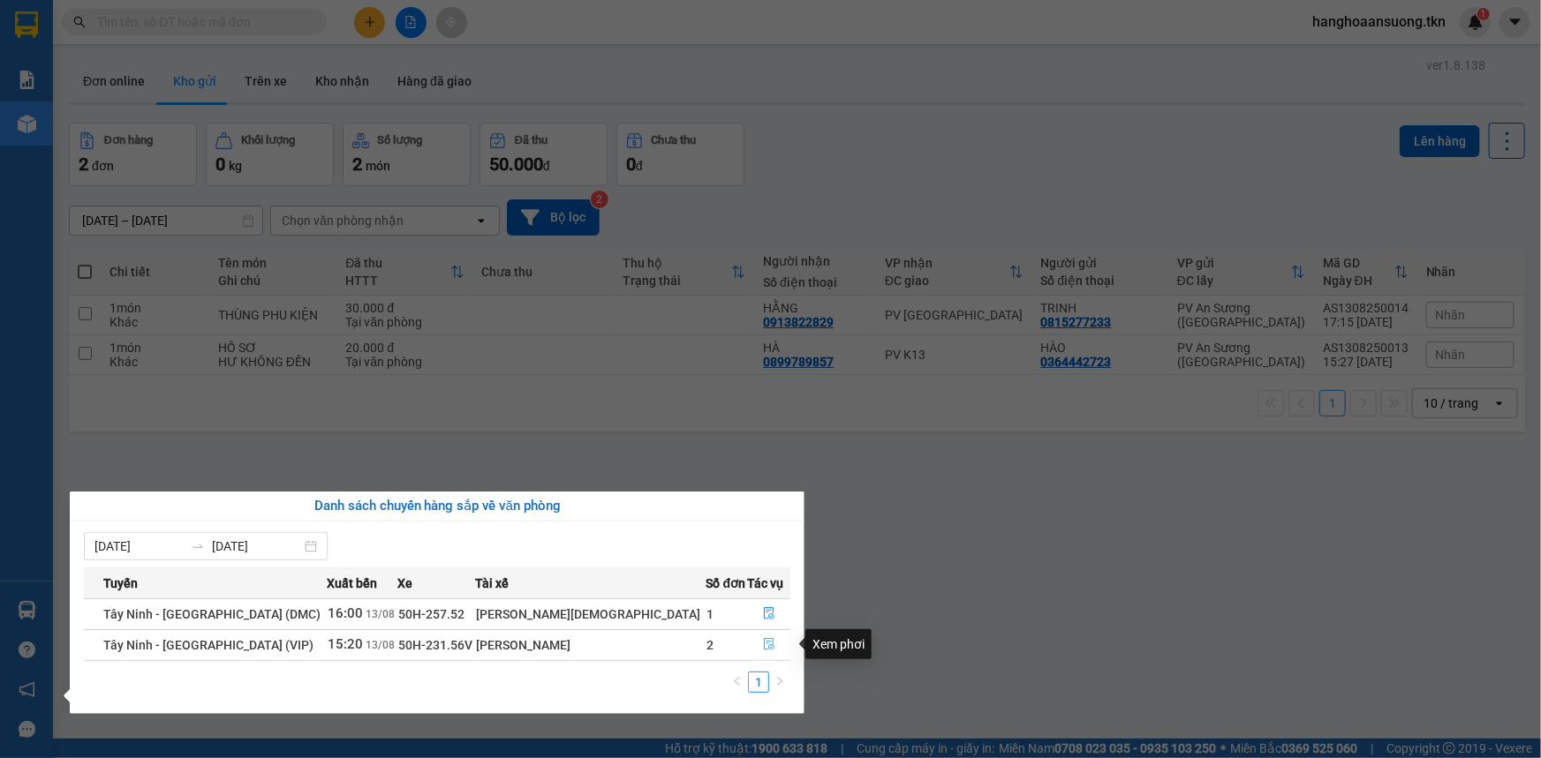
click at [763, 640] on icon "file-done" at bounding box center [769, 644] width 12 height 12
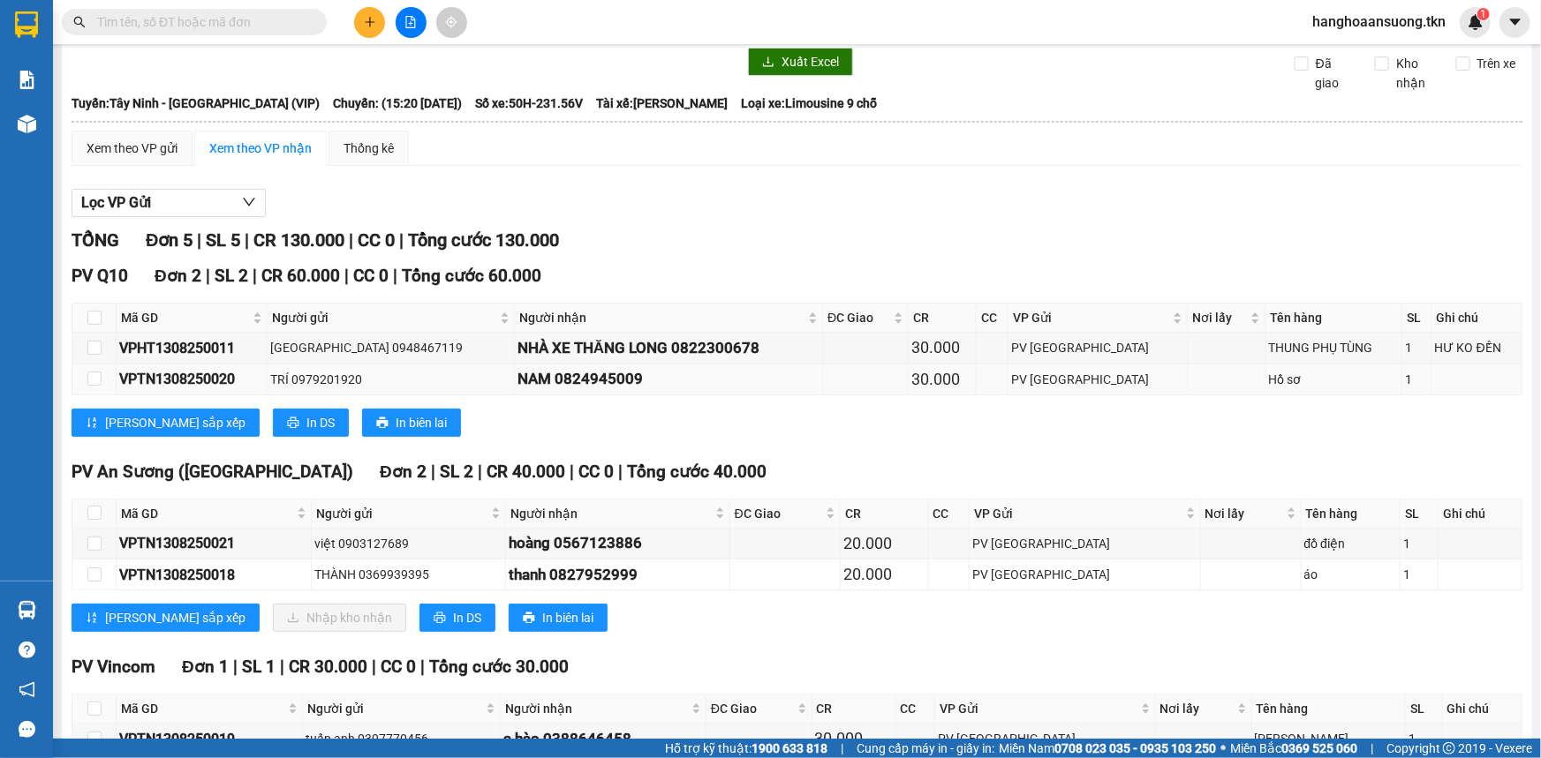
scroll to position [79, 0]
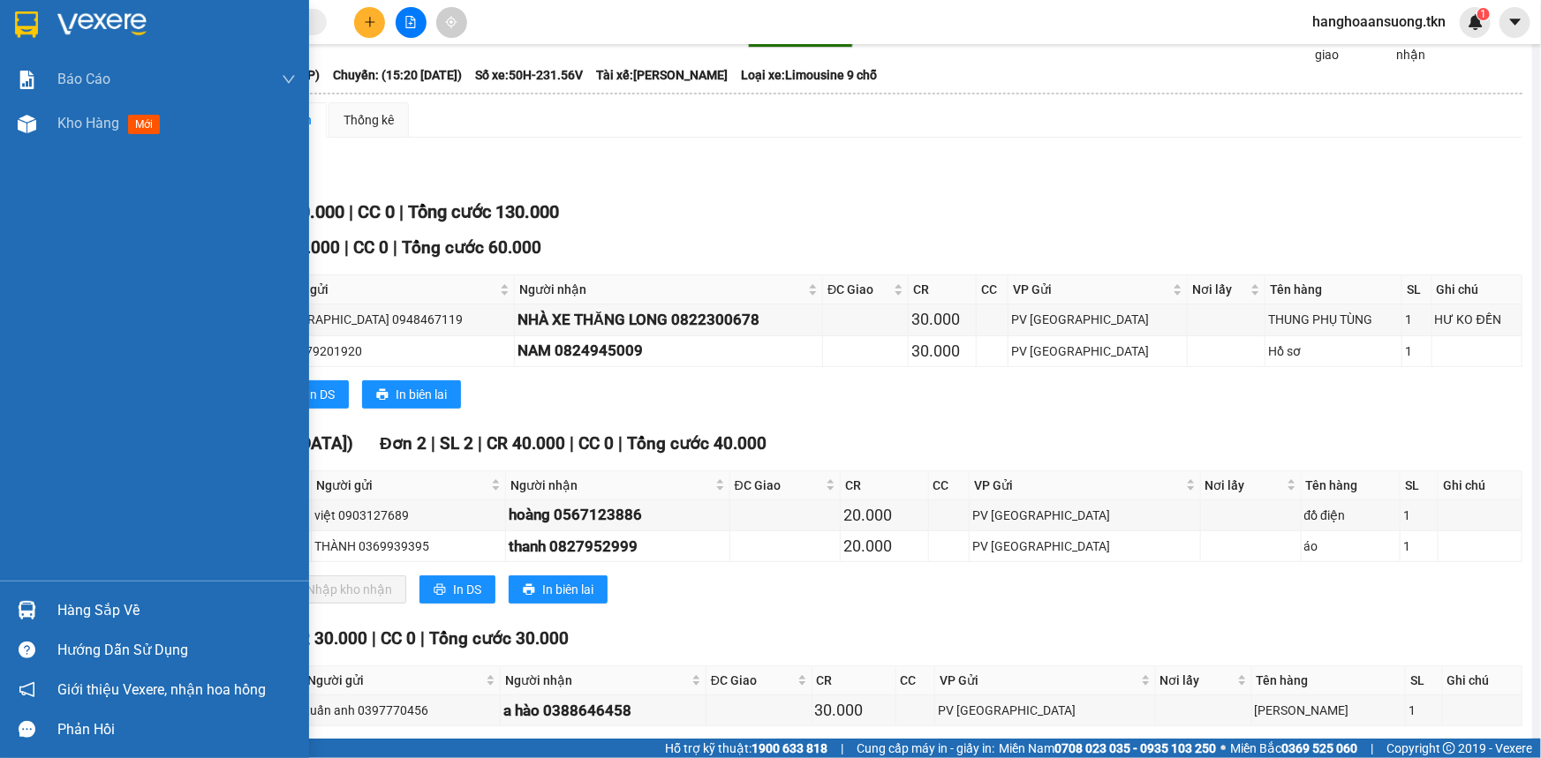
click at [24, 611] on img at bounding box center [27, 610] width 19 height 19
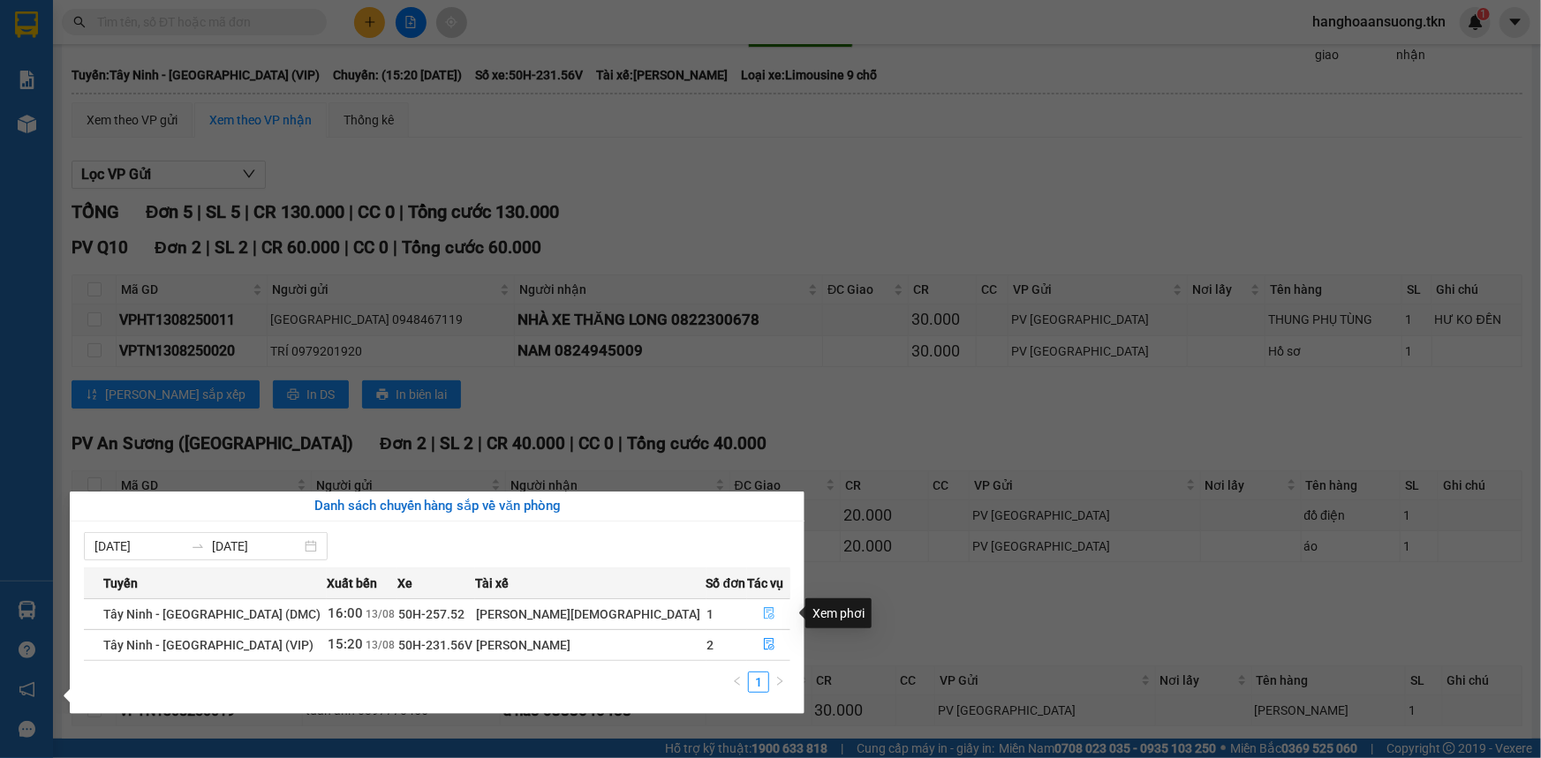
click at [763, 614] on icon "file-done" at bounding box center [769, 613] width 12 height 12
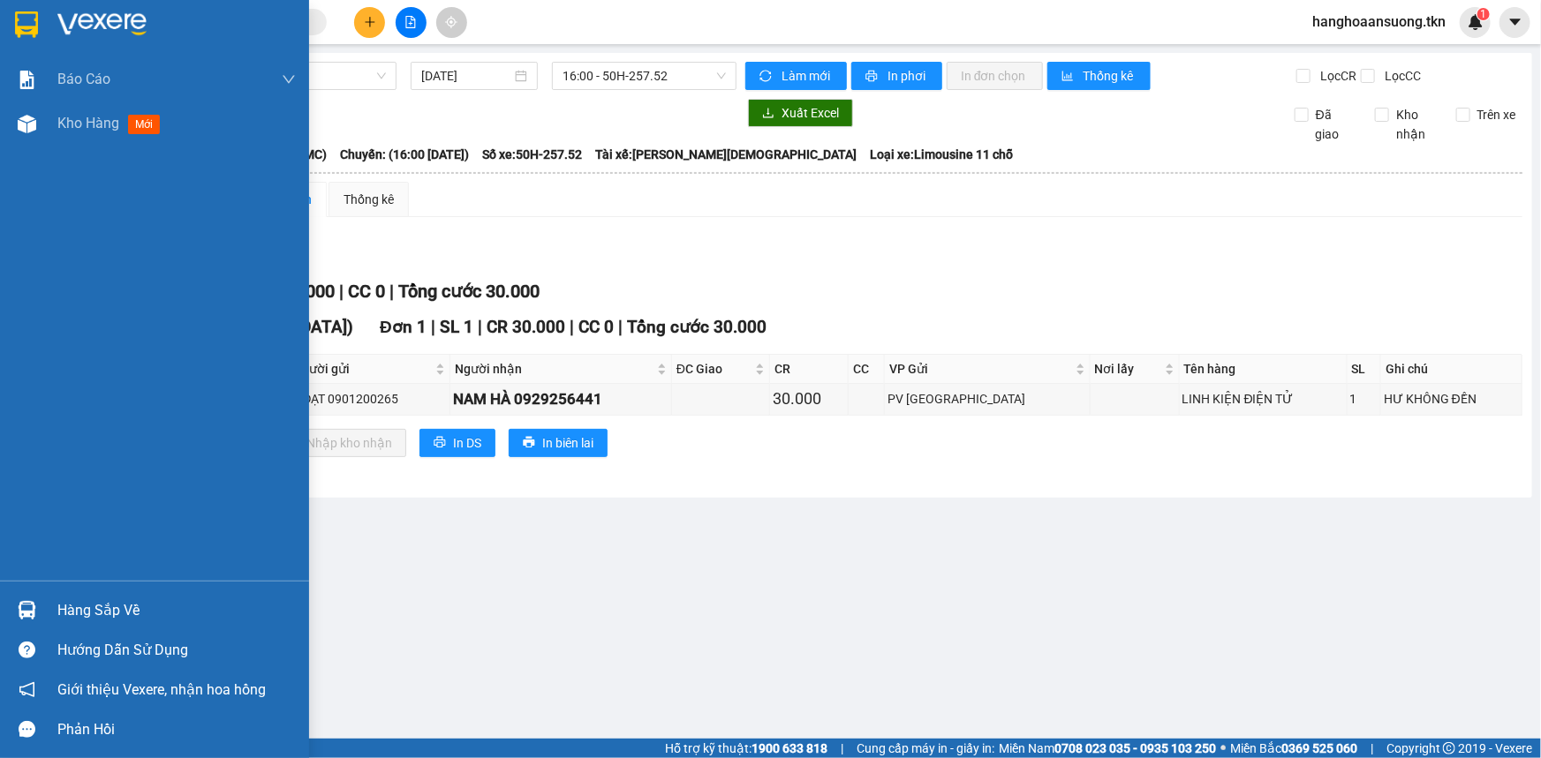
click at [35, 610] on img at bounding box center [27, 610] width 19 height 19
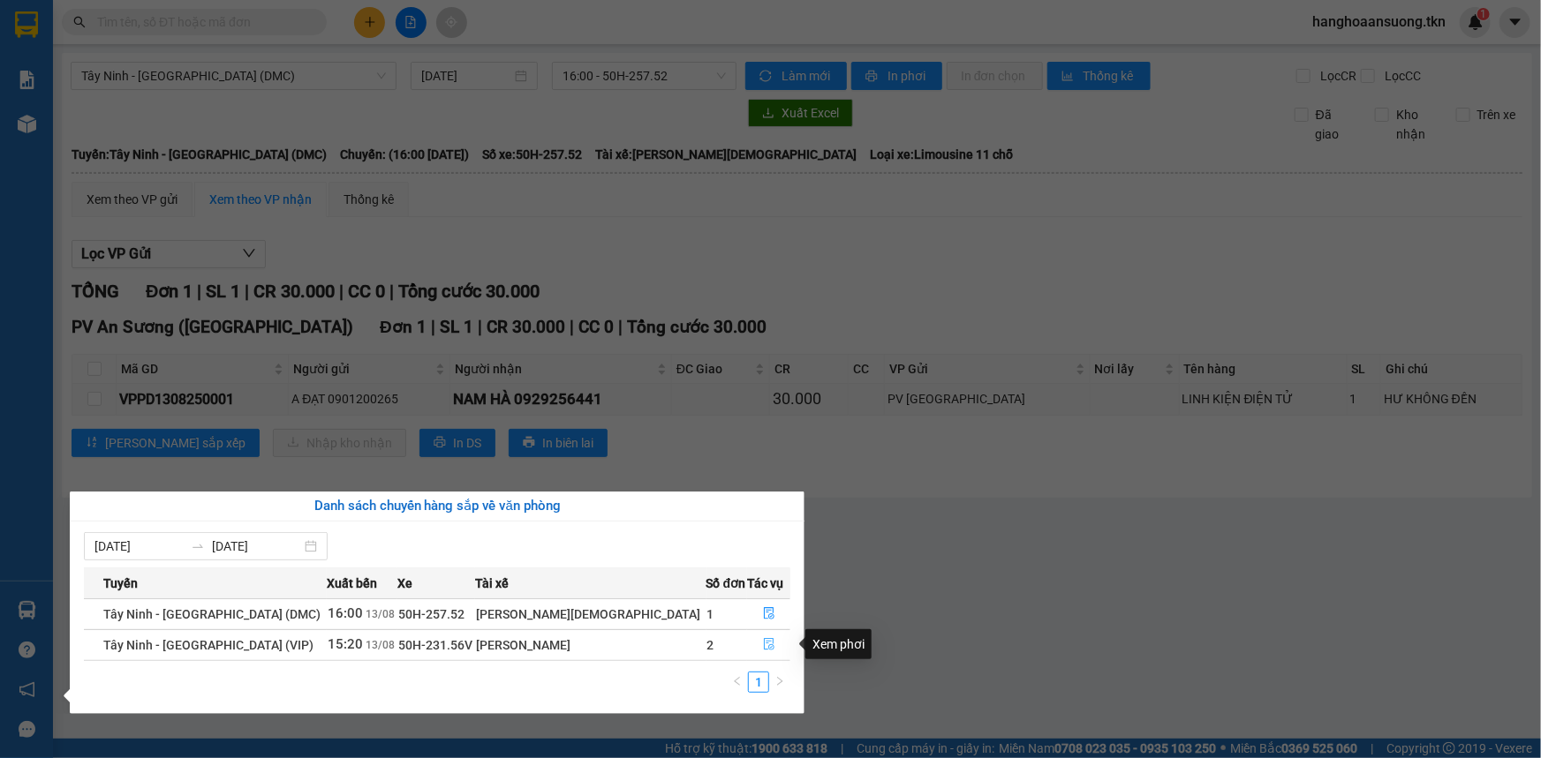
click at [763, 644] on icon "file-done" at bounding box center [769, 644] width 12 height 12
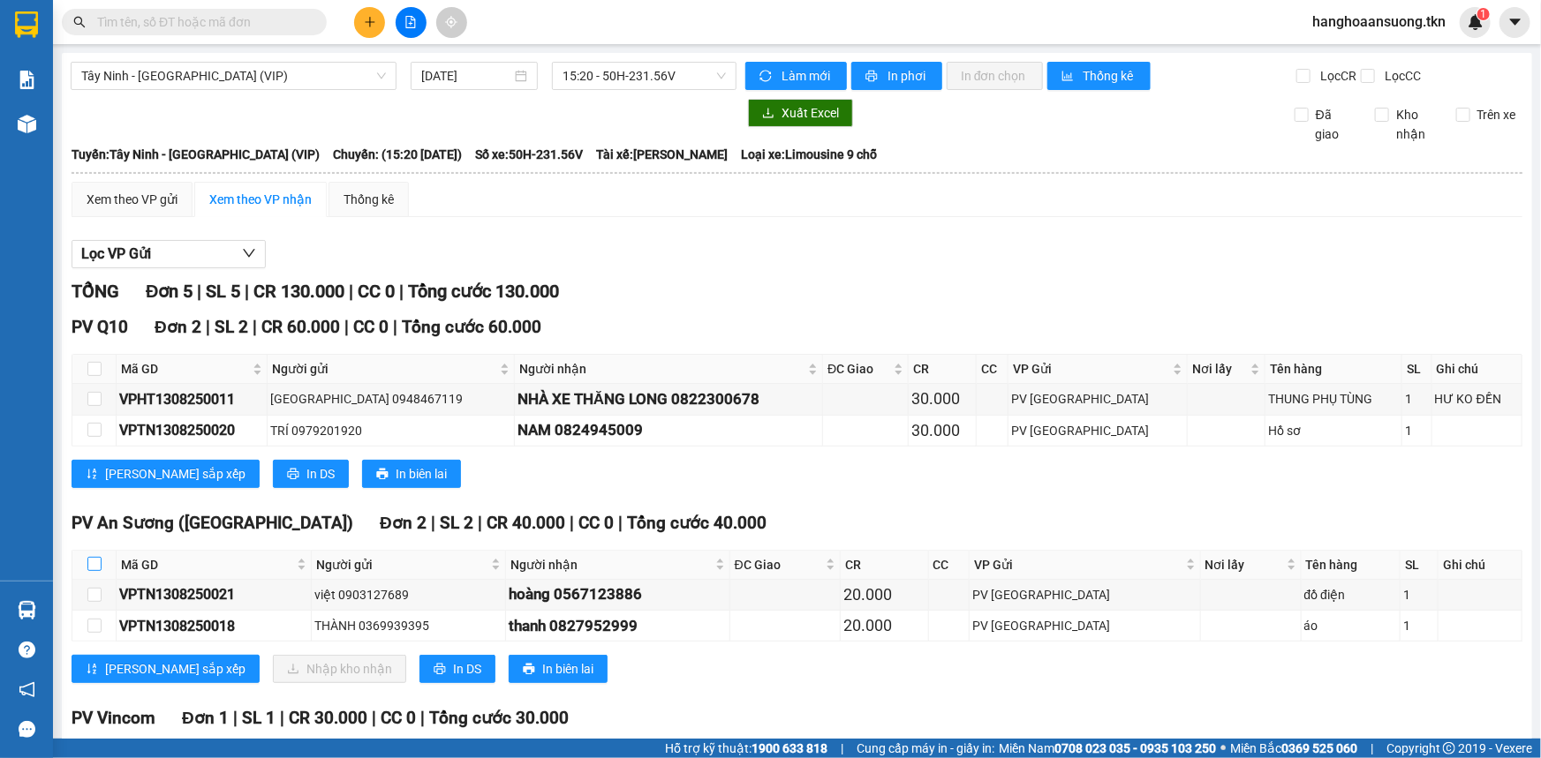
click at [97, 564] on input "checkbox" at bounding box center [94, 564] width 14 height 14
checkbox input "true"
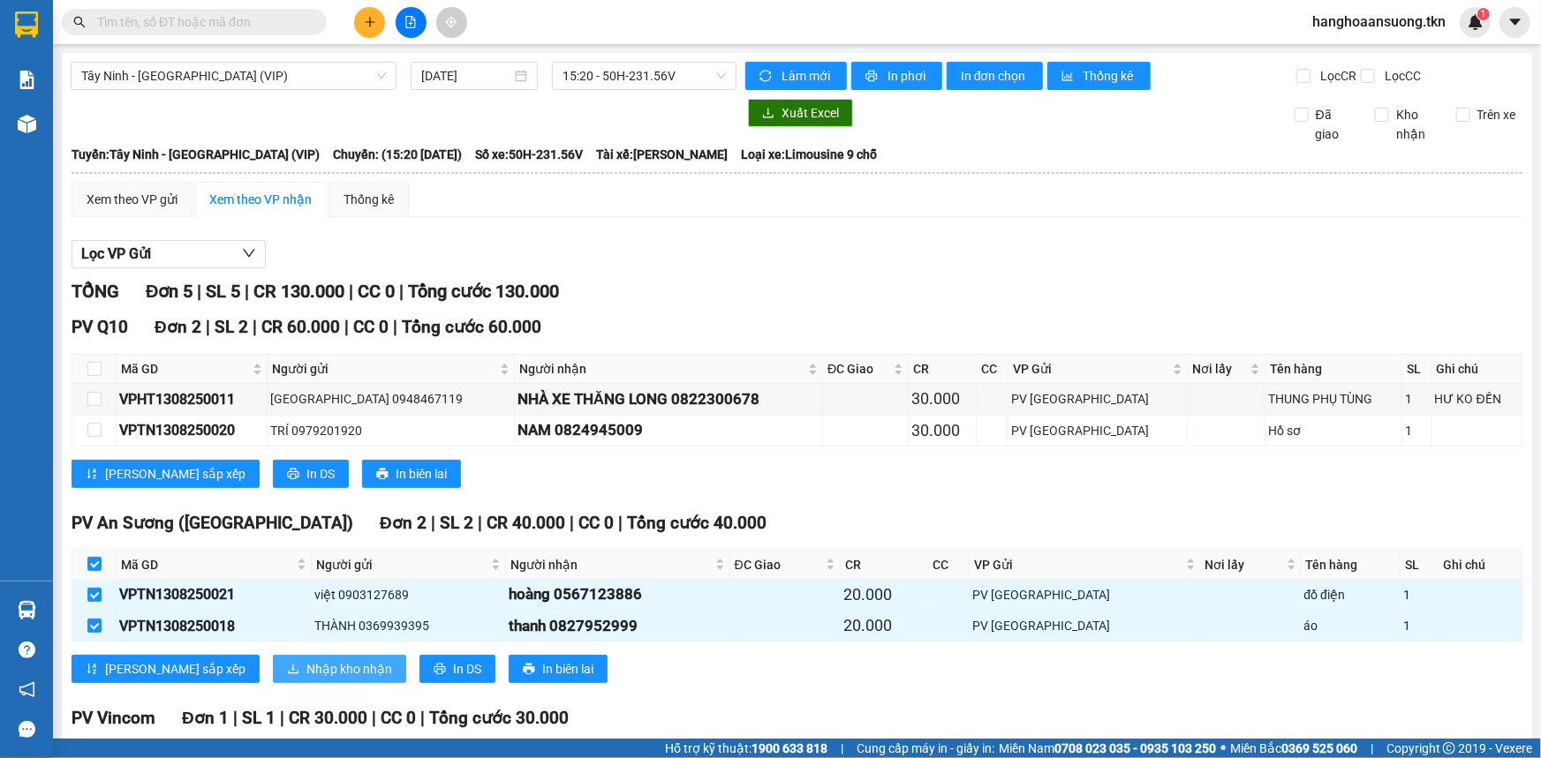
click at [306, 667] on span "Nhập kho nhận" at bounding box center [349, 668] width 86 height 19
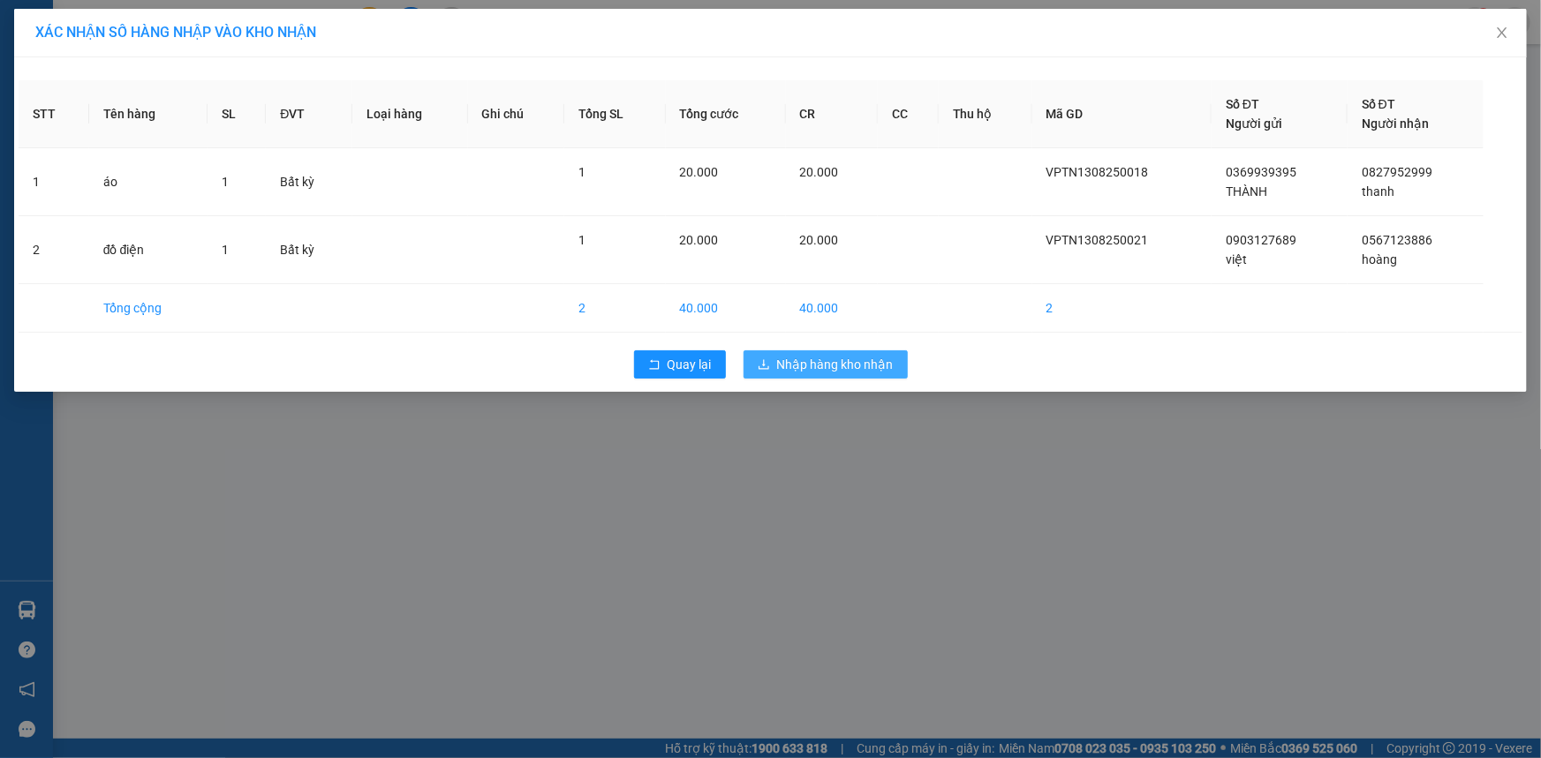
click at [823, 360] on span "Nhập hàng kho nhận" at bounding box center [835, 364] width 117 height 19
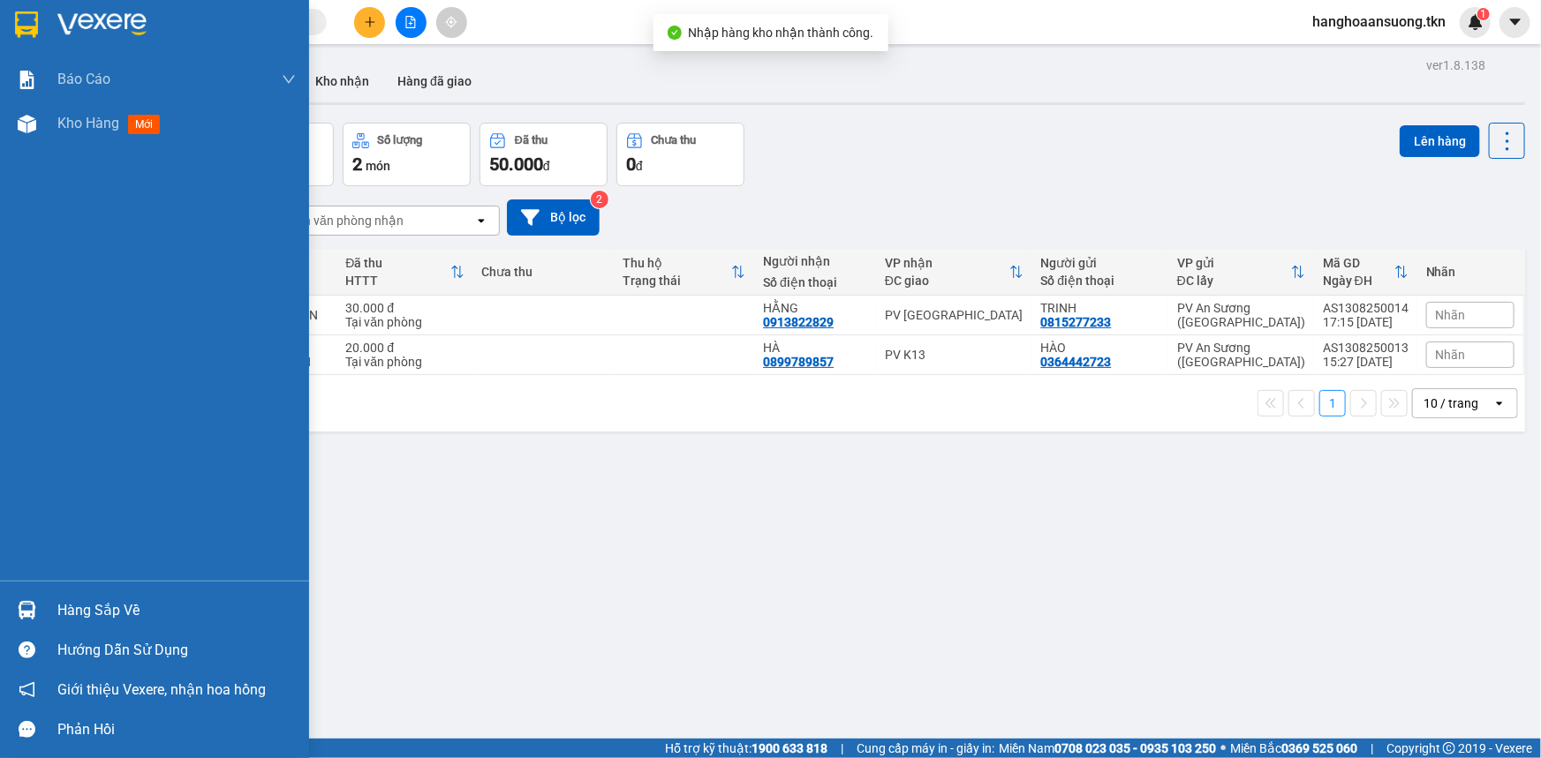
click at [26, 603] on img at bounding box center [27, 610] width 19 height 19
